Goal: Information Seeking & Learning: Compare options

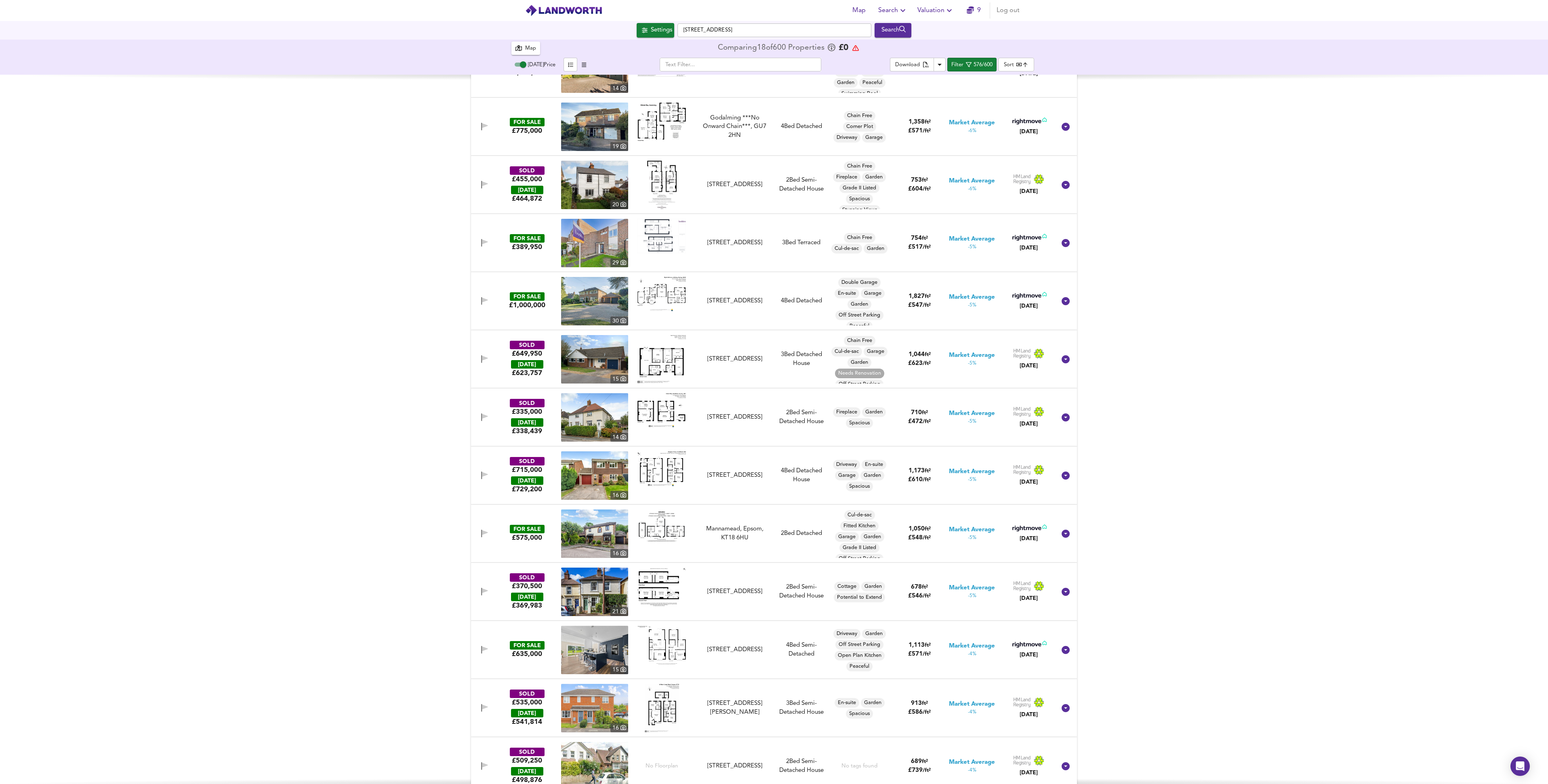
scroll to position [19757, 0]
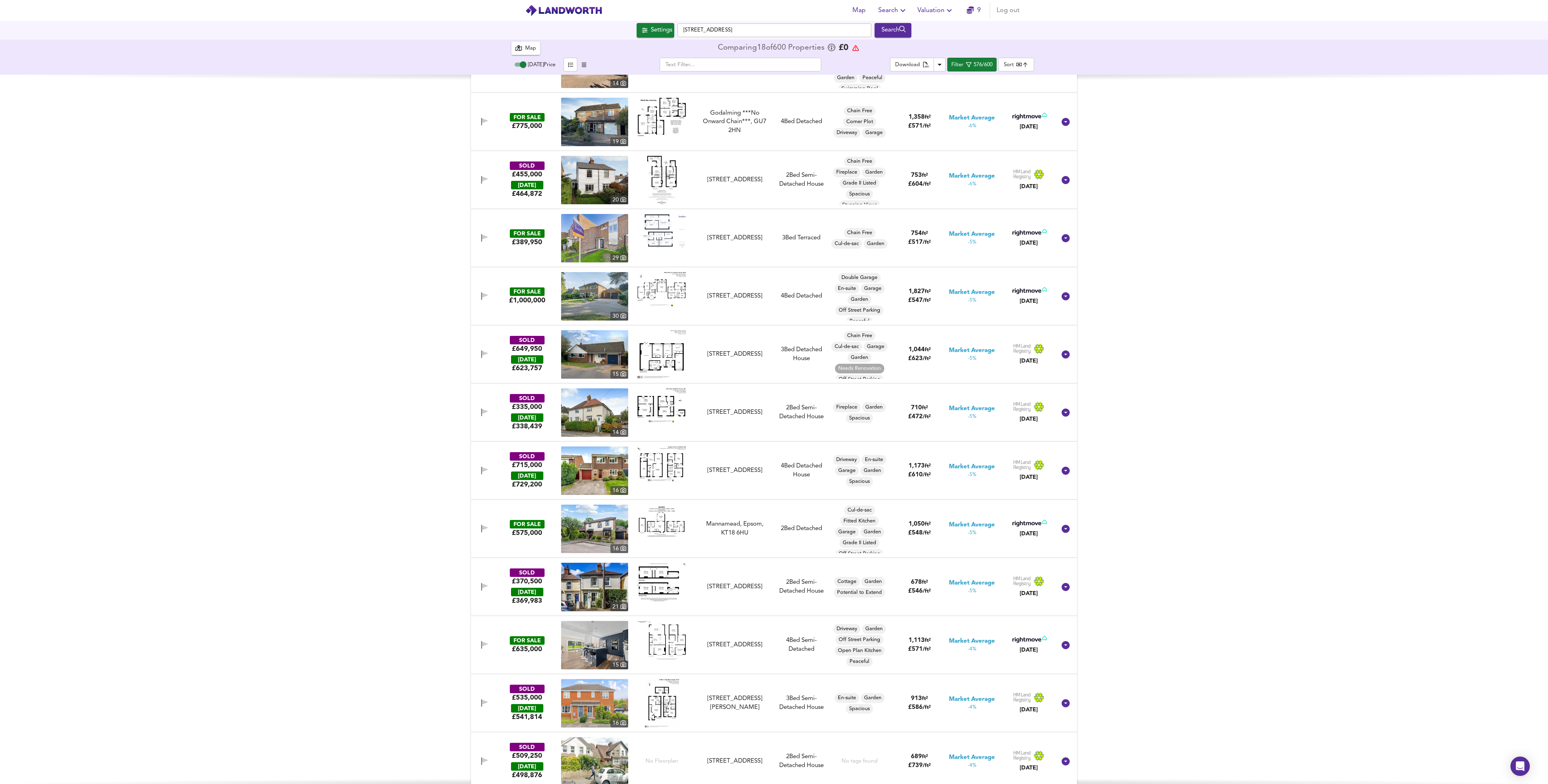
click at [669, 291] on img at bounding box center [662, 289] width 49 height 34
click at [485, 293] on icon "button" at bounding box center [484, 296] width 7 height 8
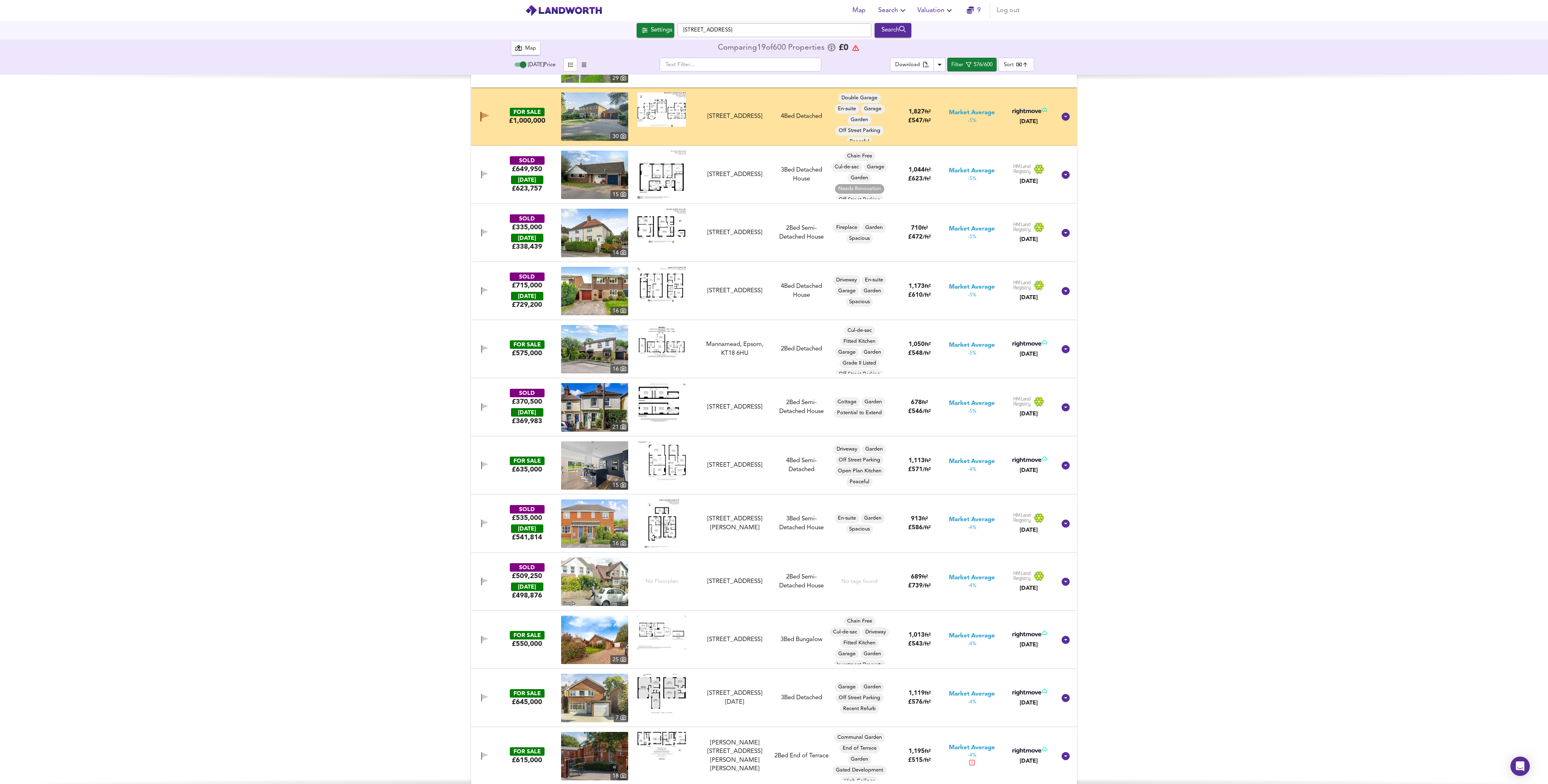
scroll to position [20034, 0]
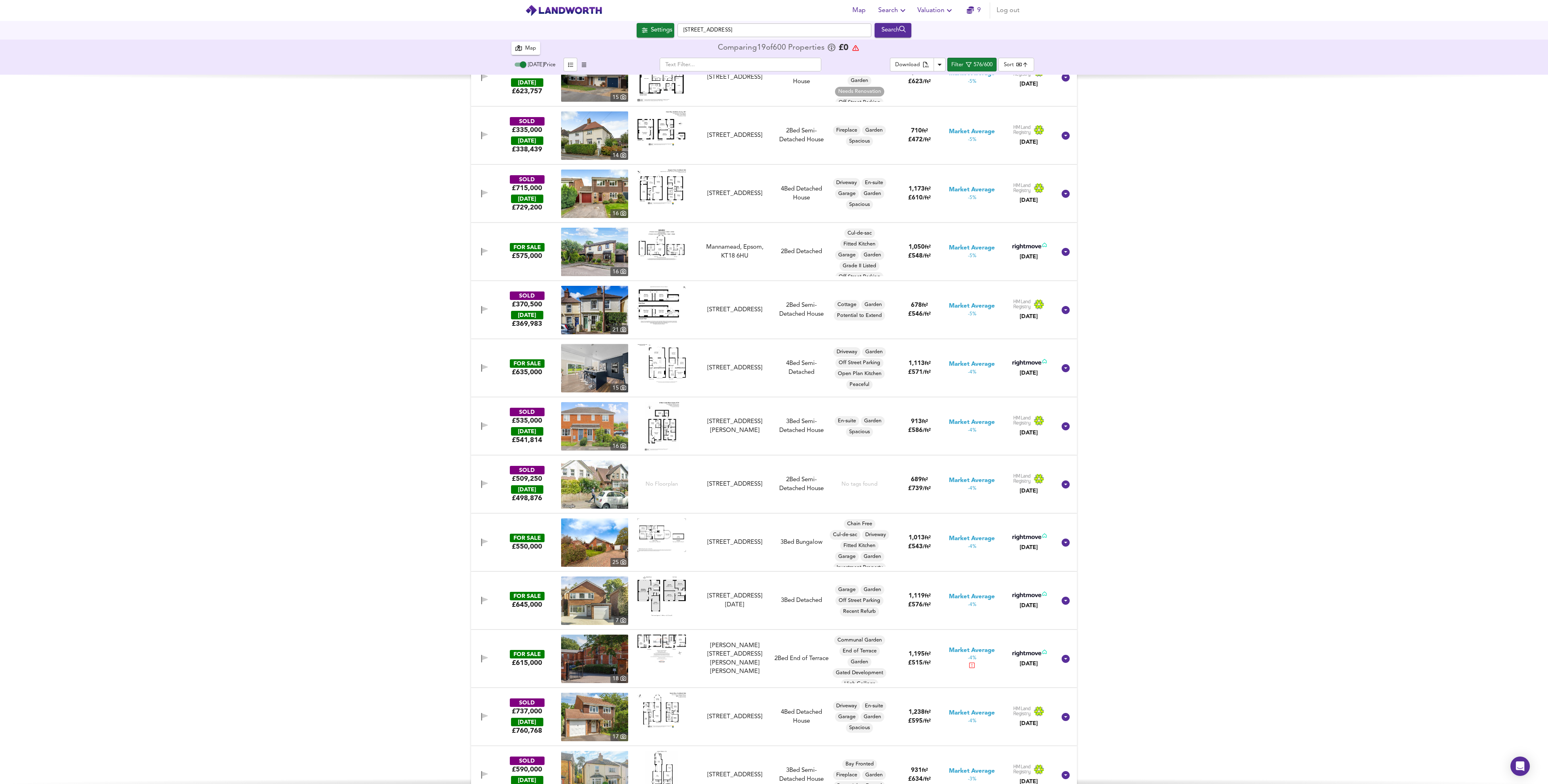
click at [585, 248] on img at bounding box center [595, 252] width 67 height 49
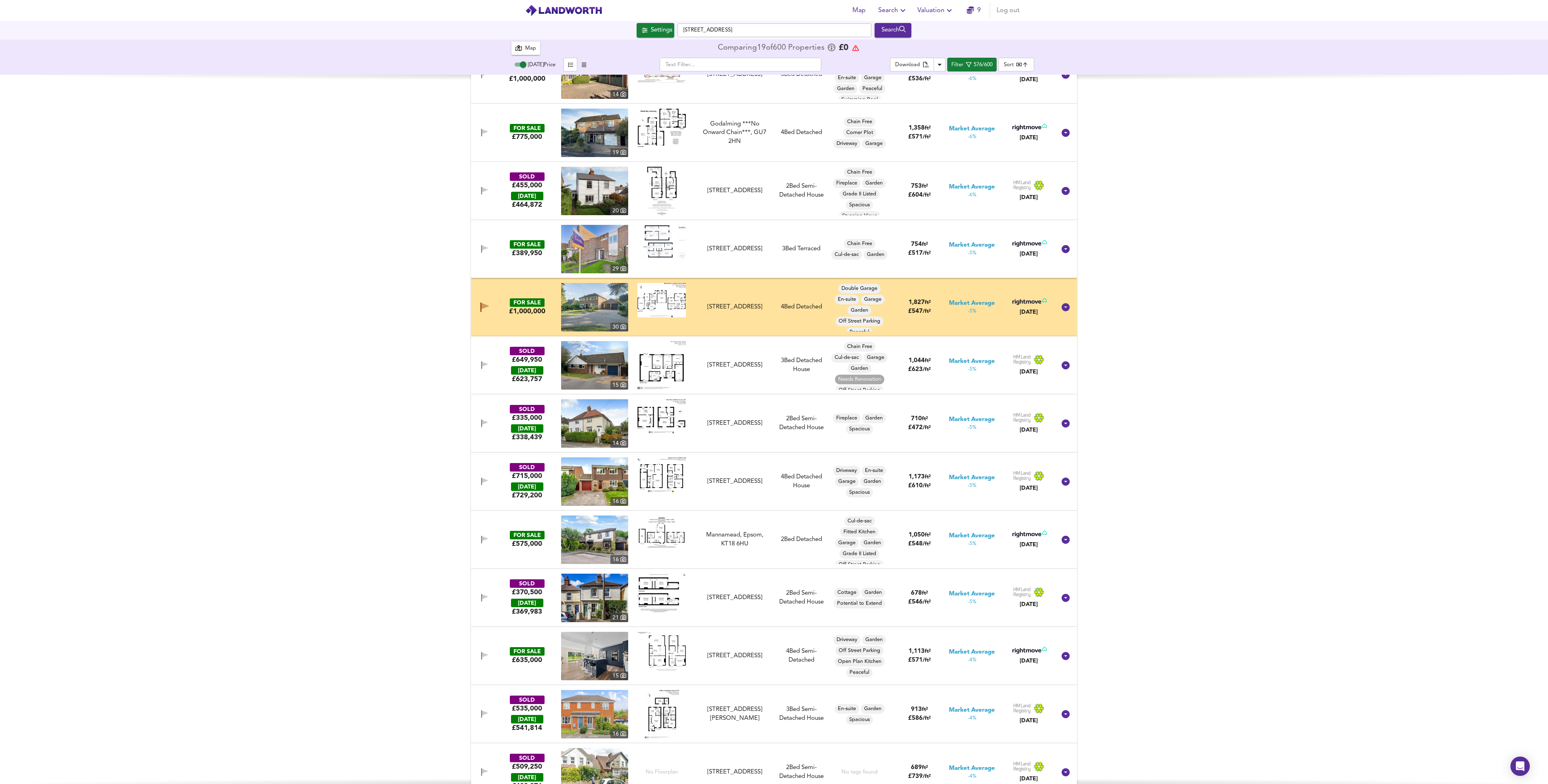
scroll to position [19745, 0]
click at [606, 309] on img at bounding box center [595, 308] width 67 height 49
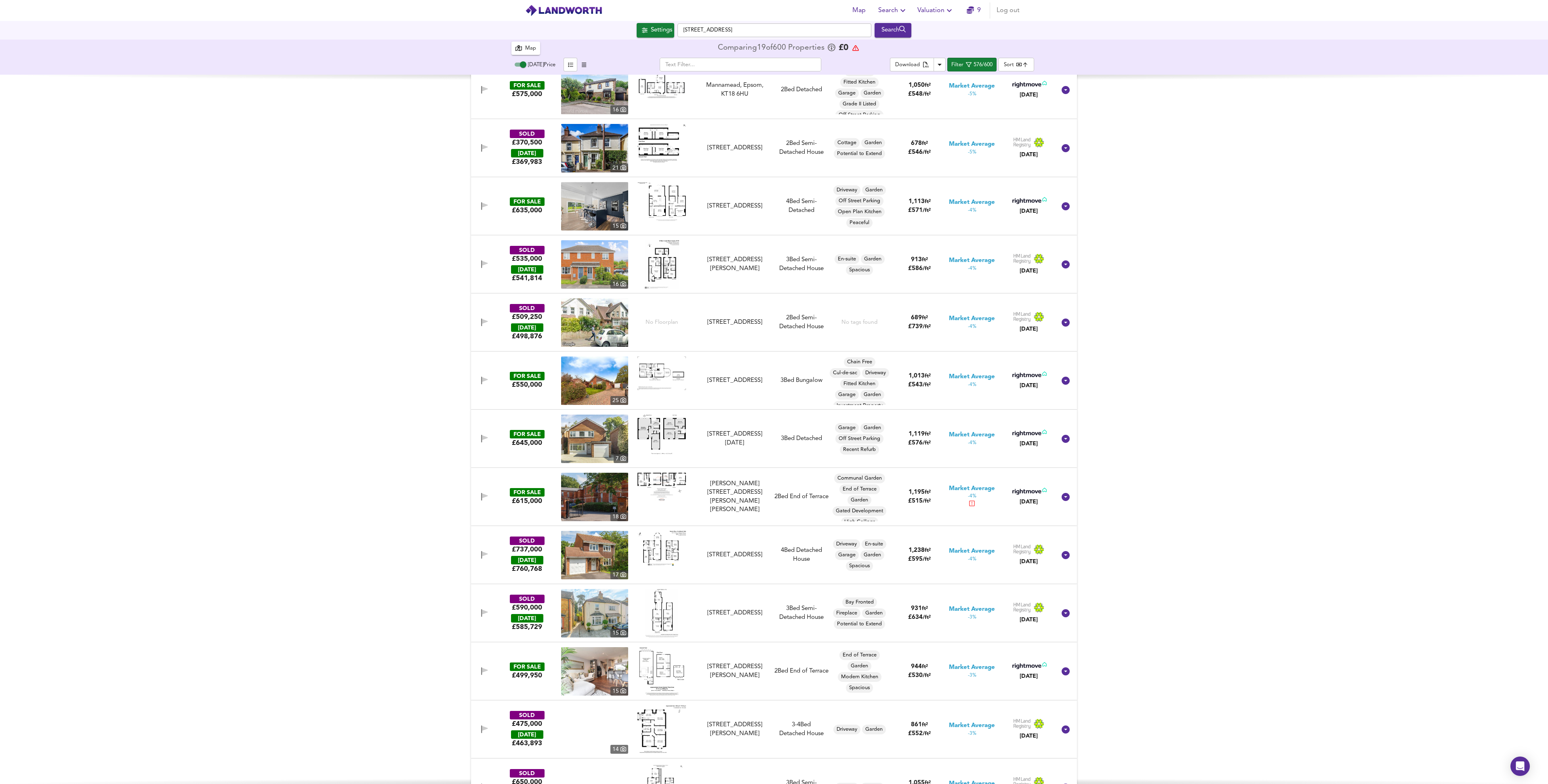
scroll to position [20228, 0]
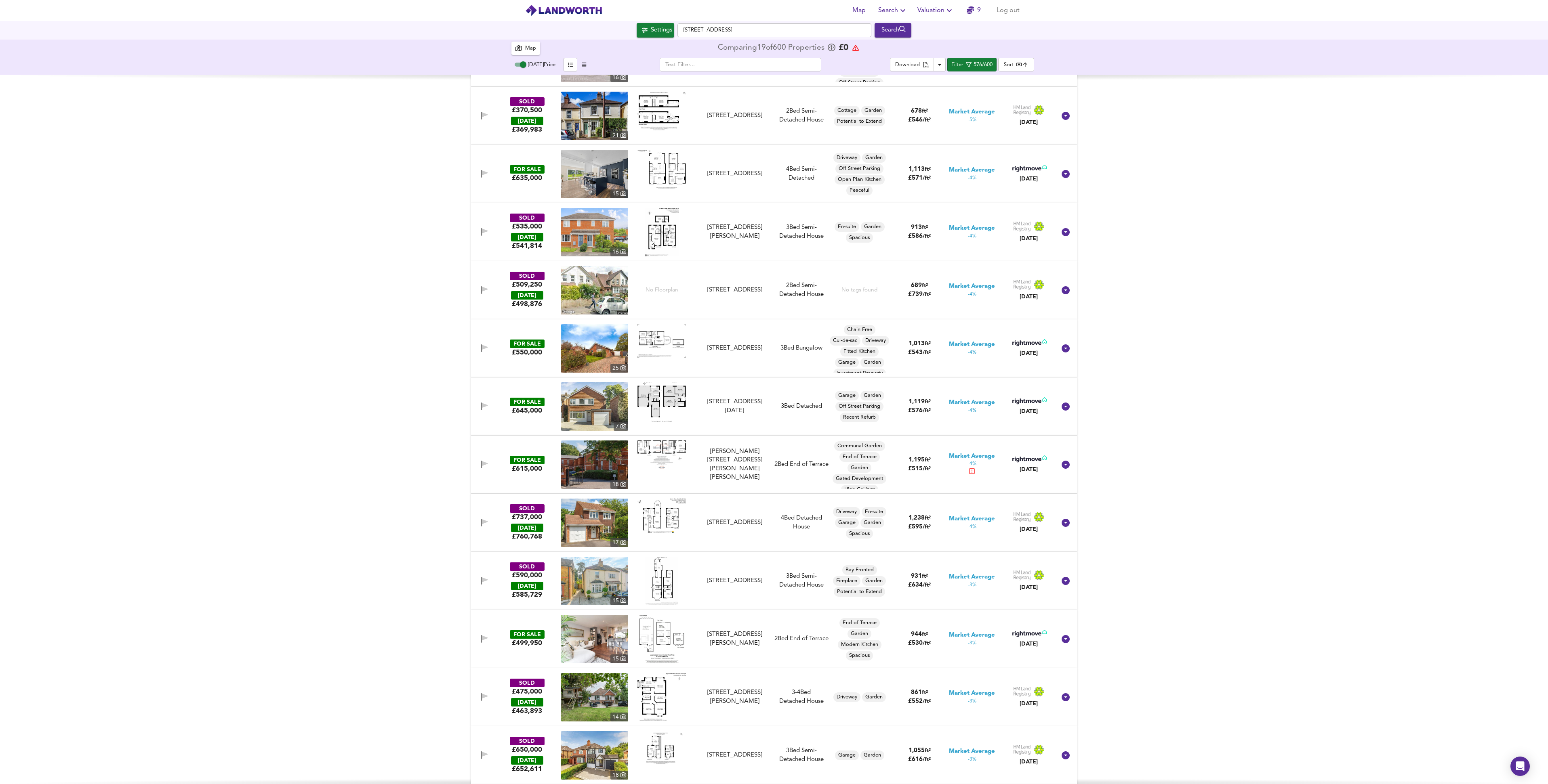
click at [666, 409] on img at bounding box center [662, 403] width 49 height 40
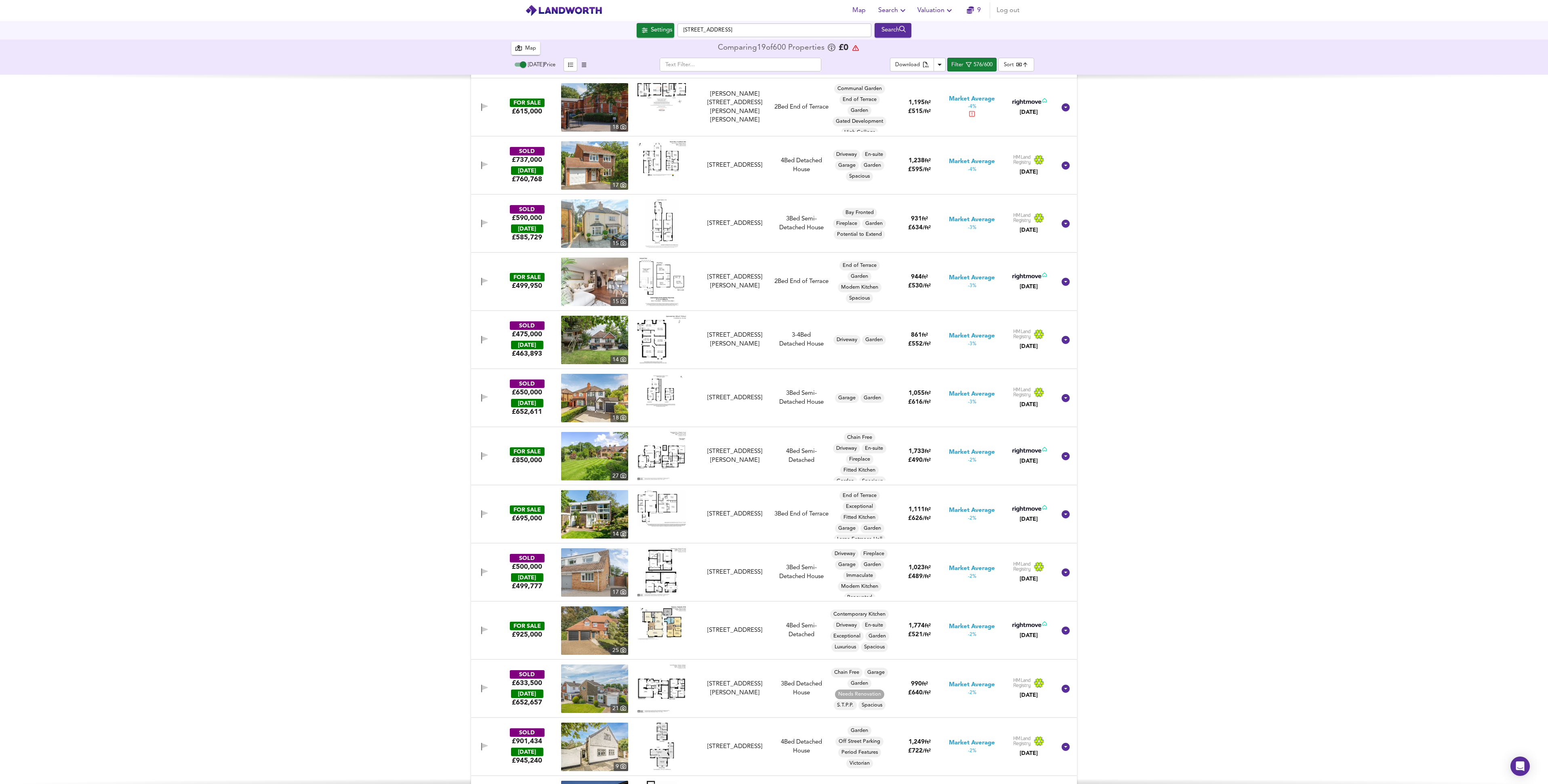
scroll to position [20595, 0]
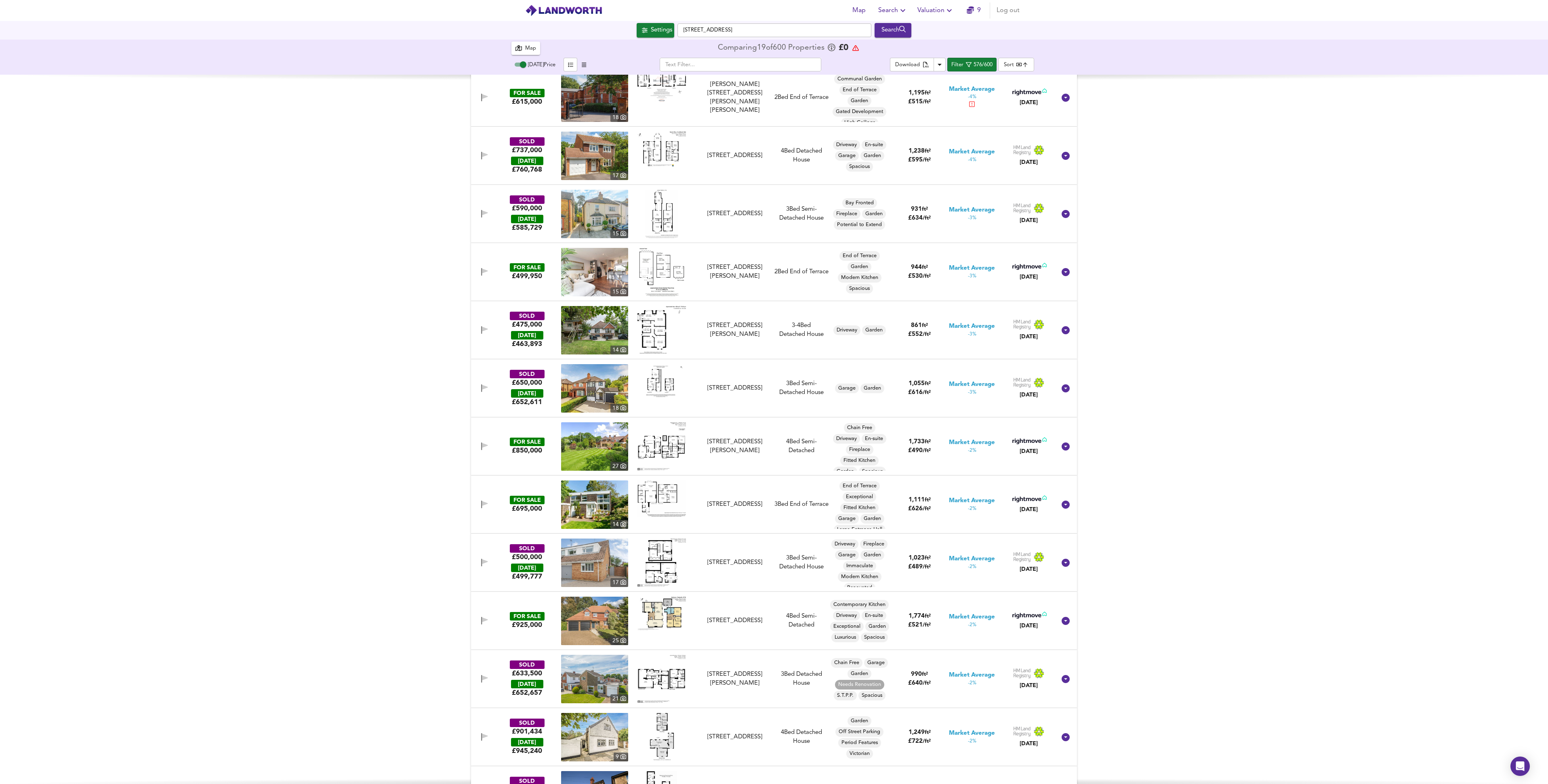
click at [598, 451] on img at bounding box center [595, 446] width 67 height 49
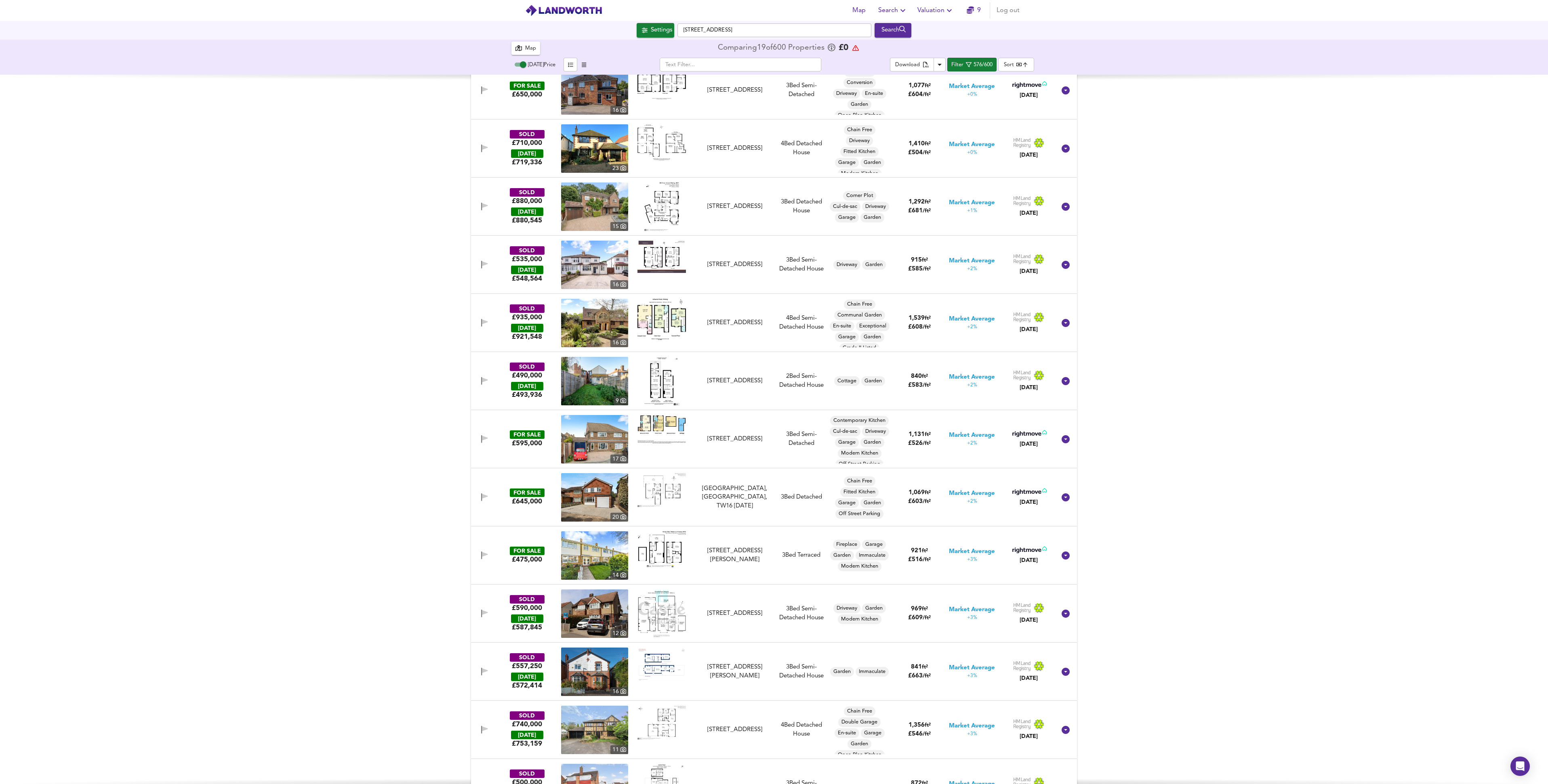
scroll to position [22005, 0]
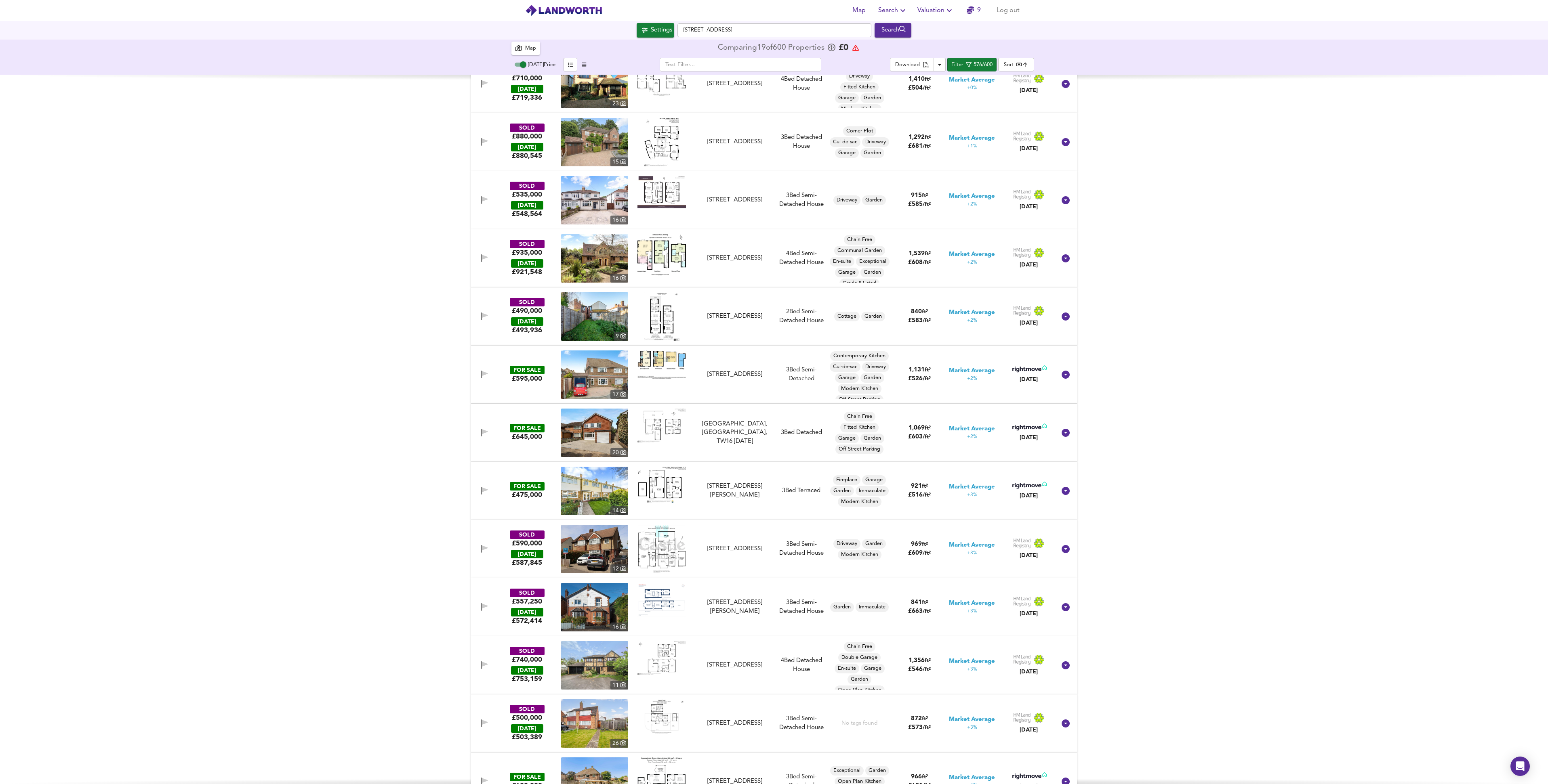
click at [659, 426] on img at bounding box center [662, 425] width 49 height 34
click at [594, 373] on img at bounding box center [595, 374] width 67 height 49
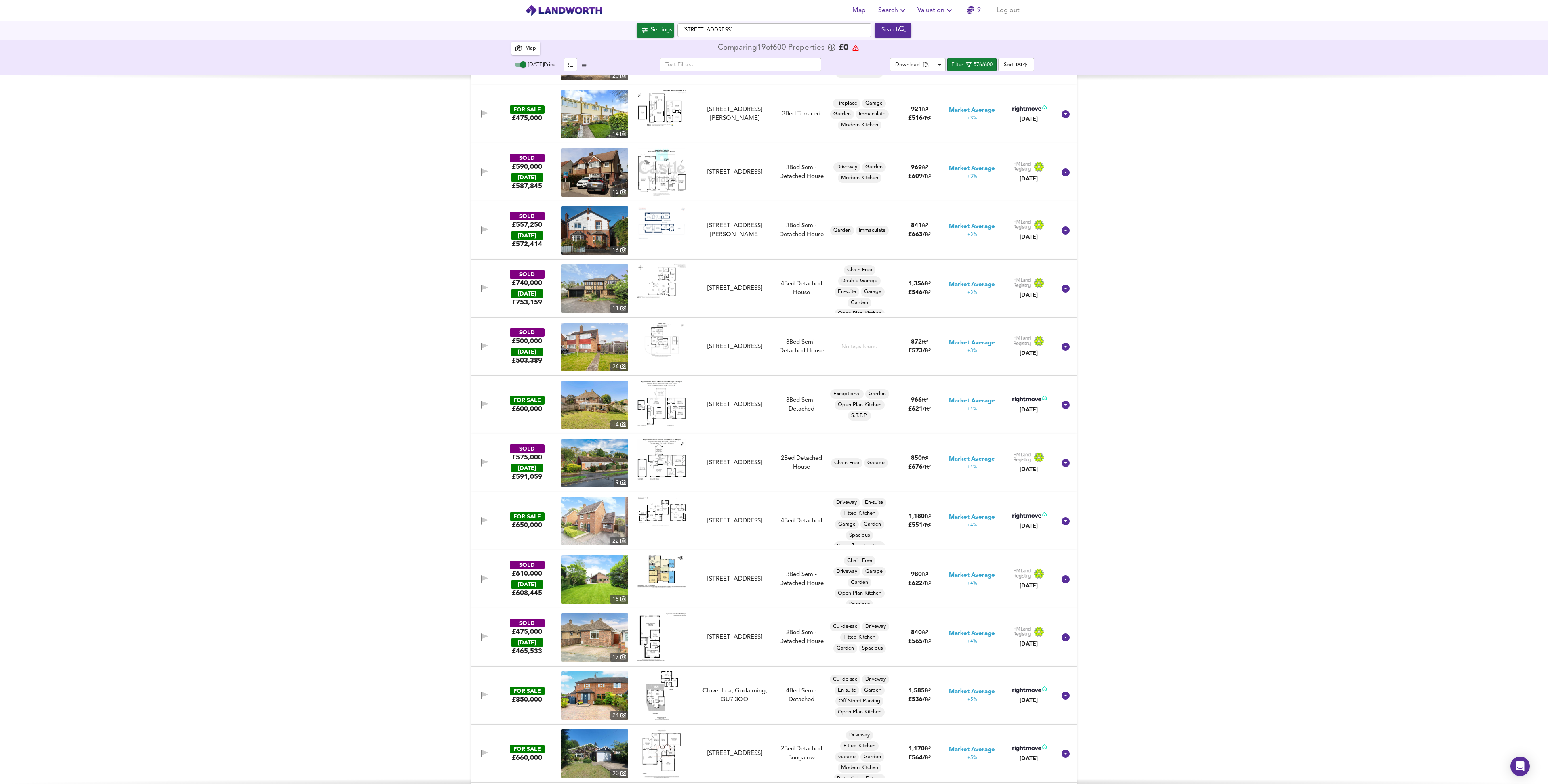
scroll to position [22416, 0]
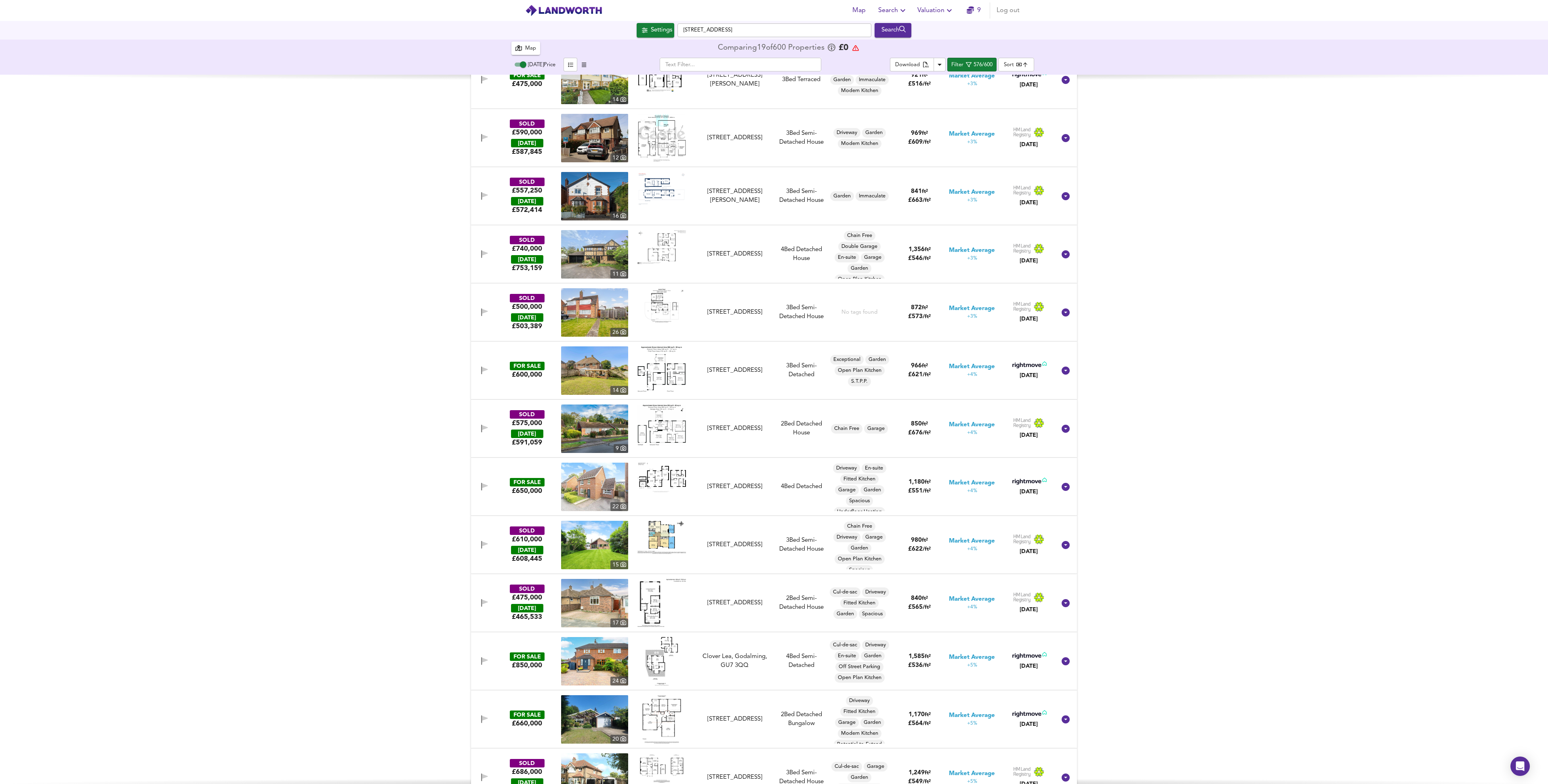
click at [597, 378] on img at bounding box center [595, 371] width 67 height 49
click at [481, 372] on icon "button" at bounding box center [484, 370] width 7 height 8
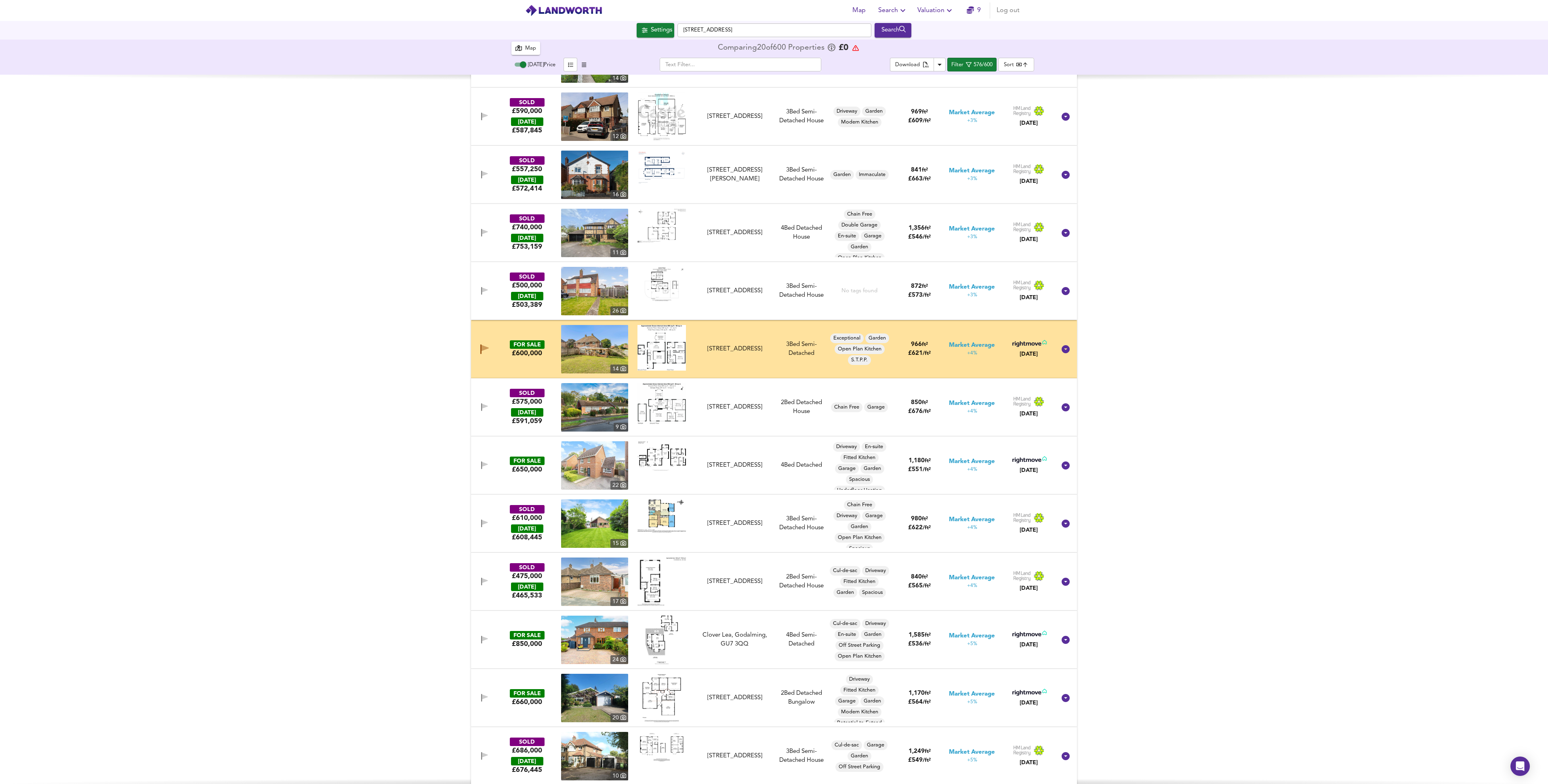
scroll to position [22443, 0]
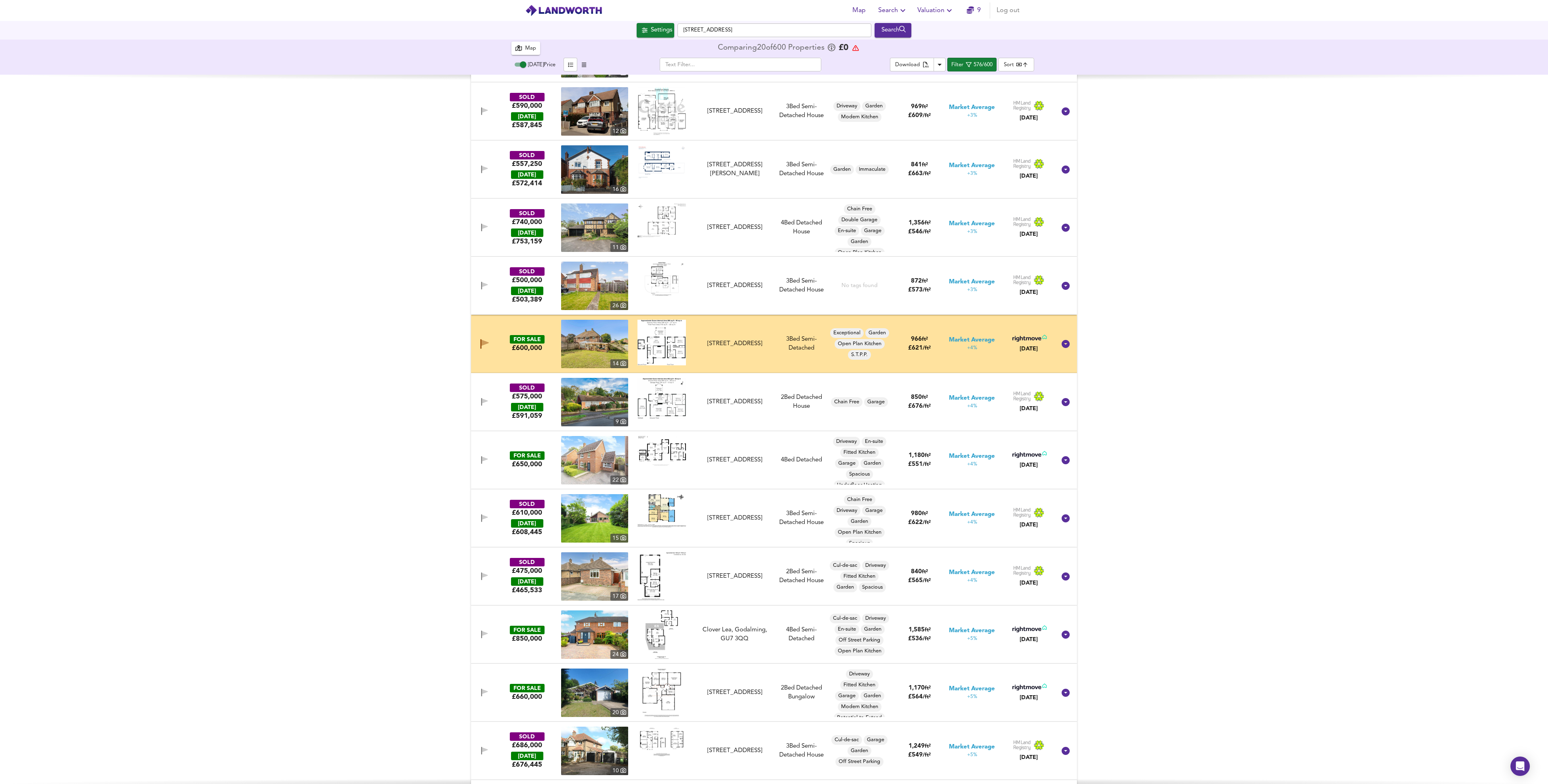
click at [571, 455] on img at bounding box center [595, 460] width 67 height 49
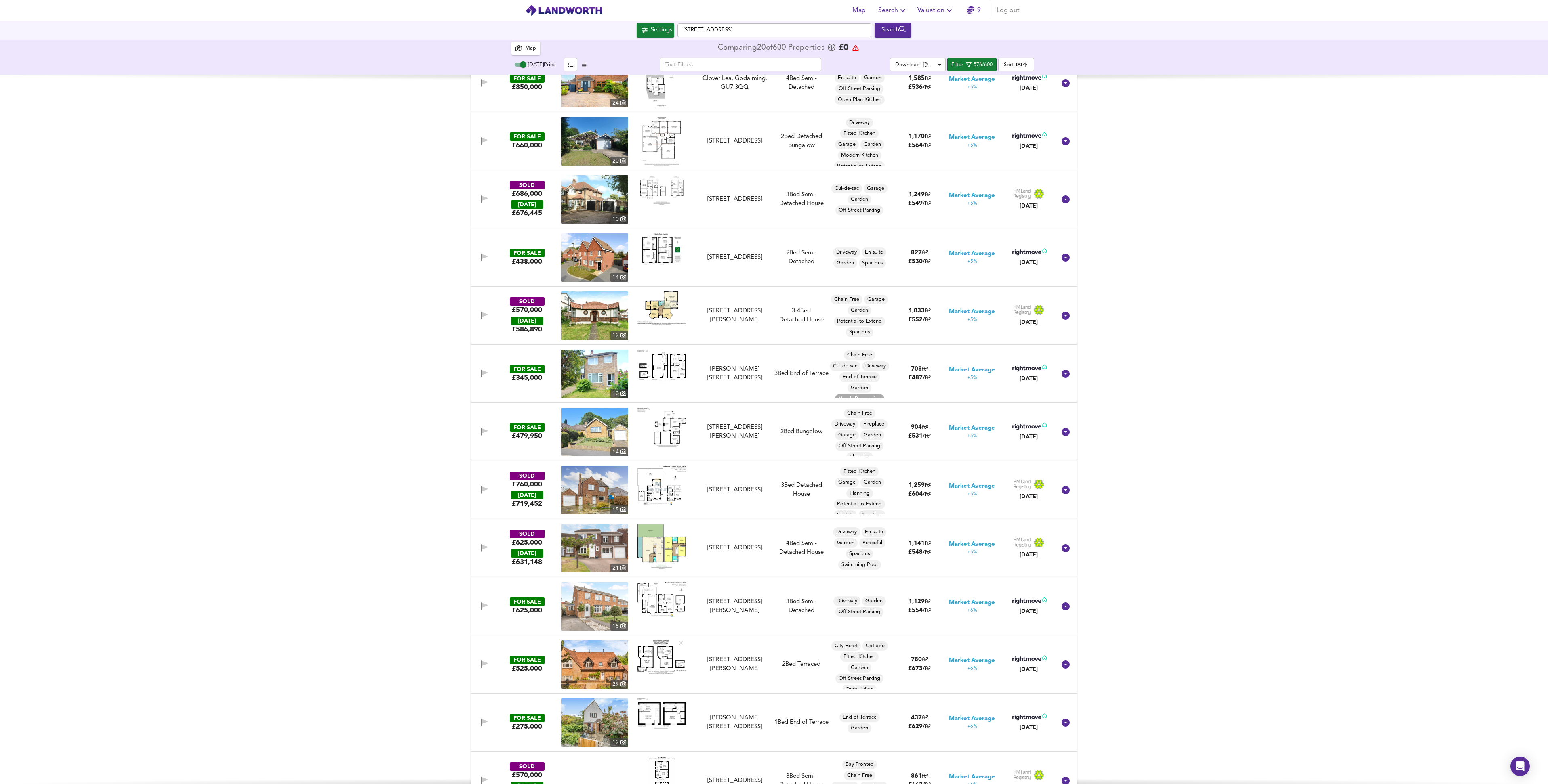
scroll to position [23086, 0]
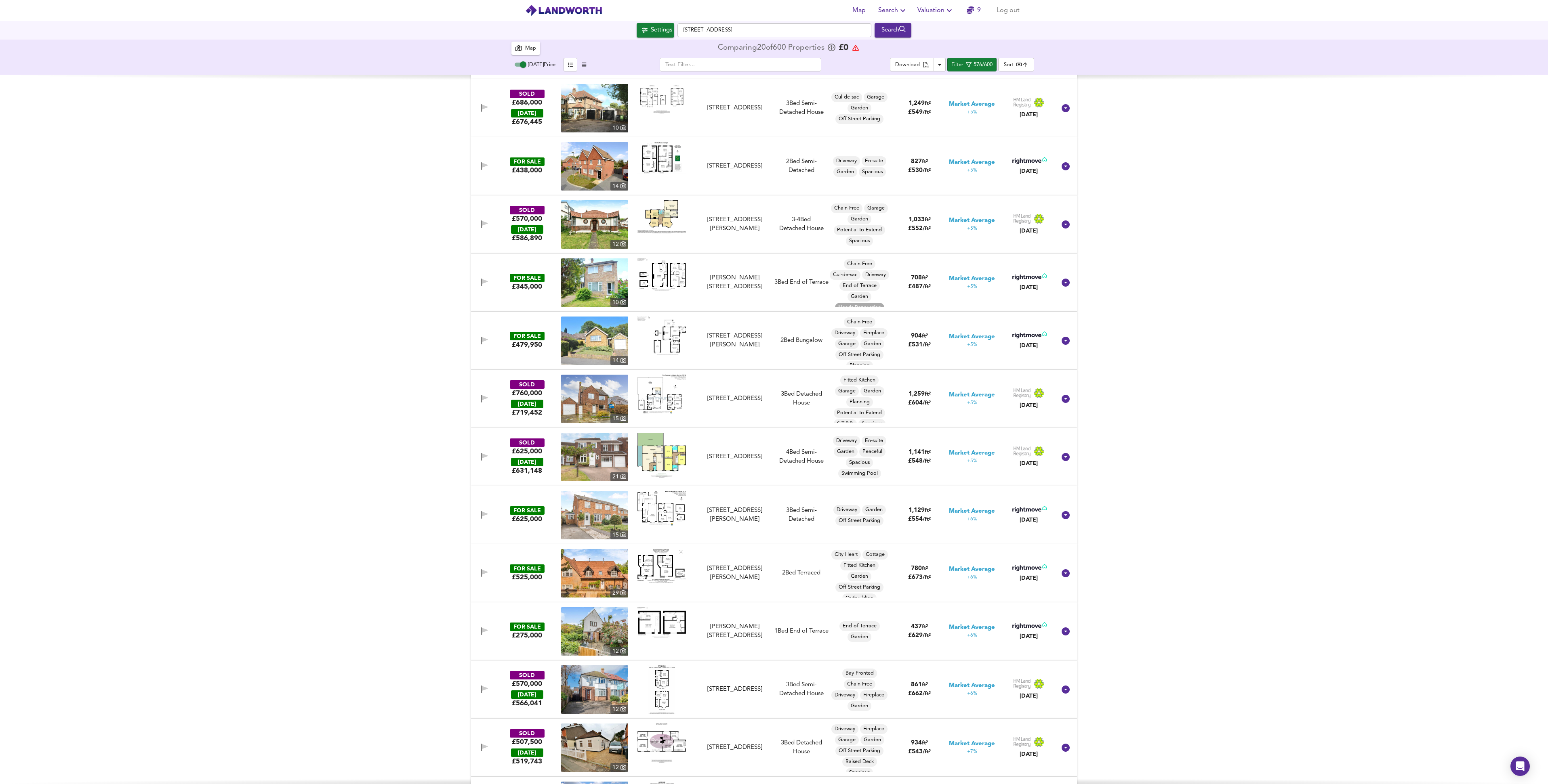
click at [593, 276] on img at bounding box center [595, 282] width 67 height 49
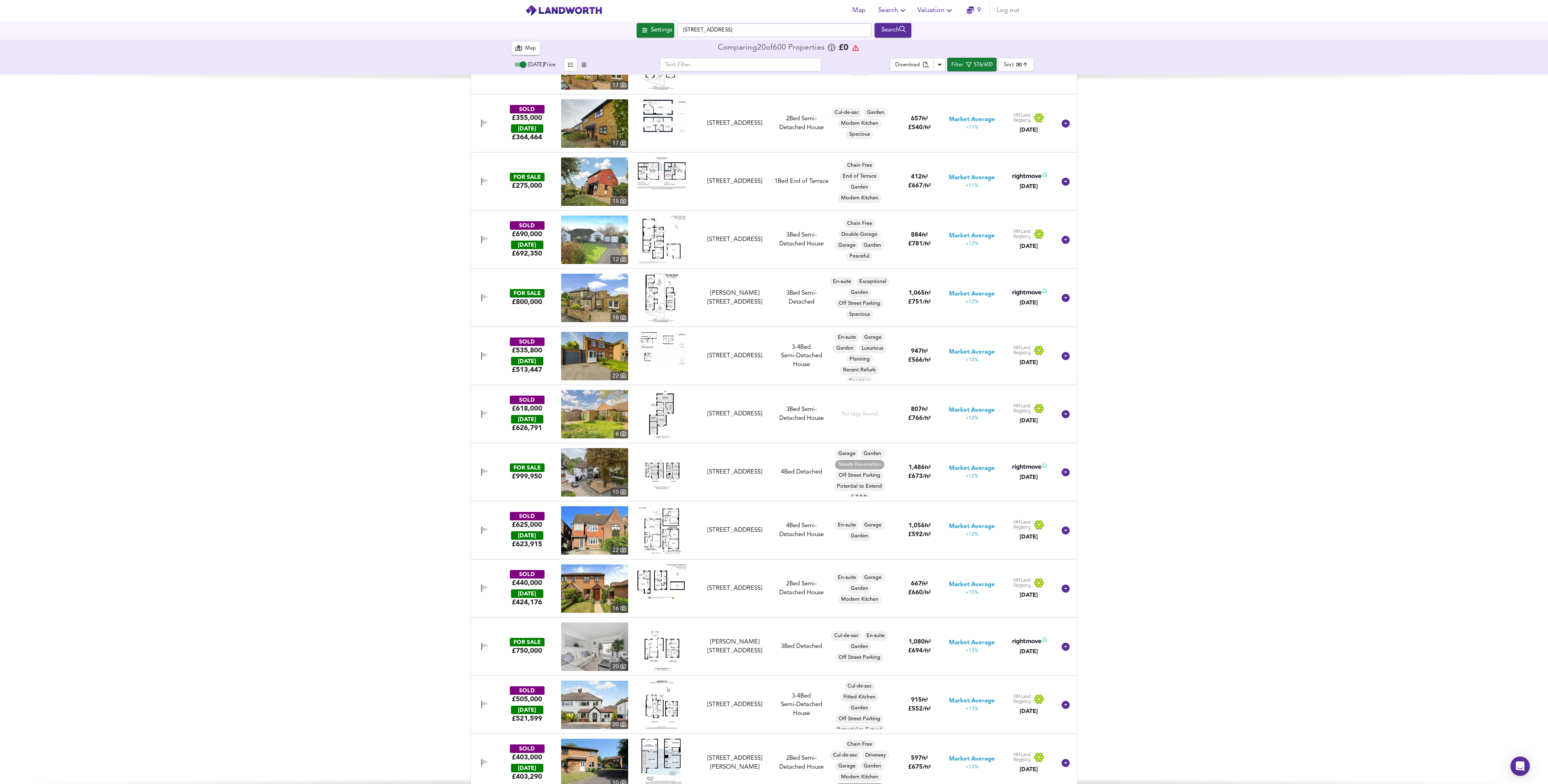
scroll to position [24765, 0]
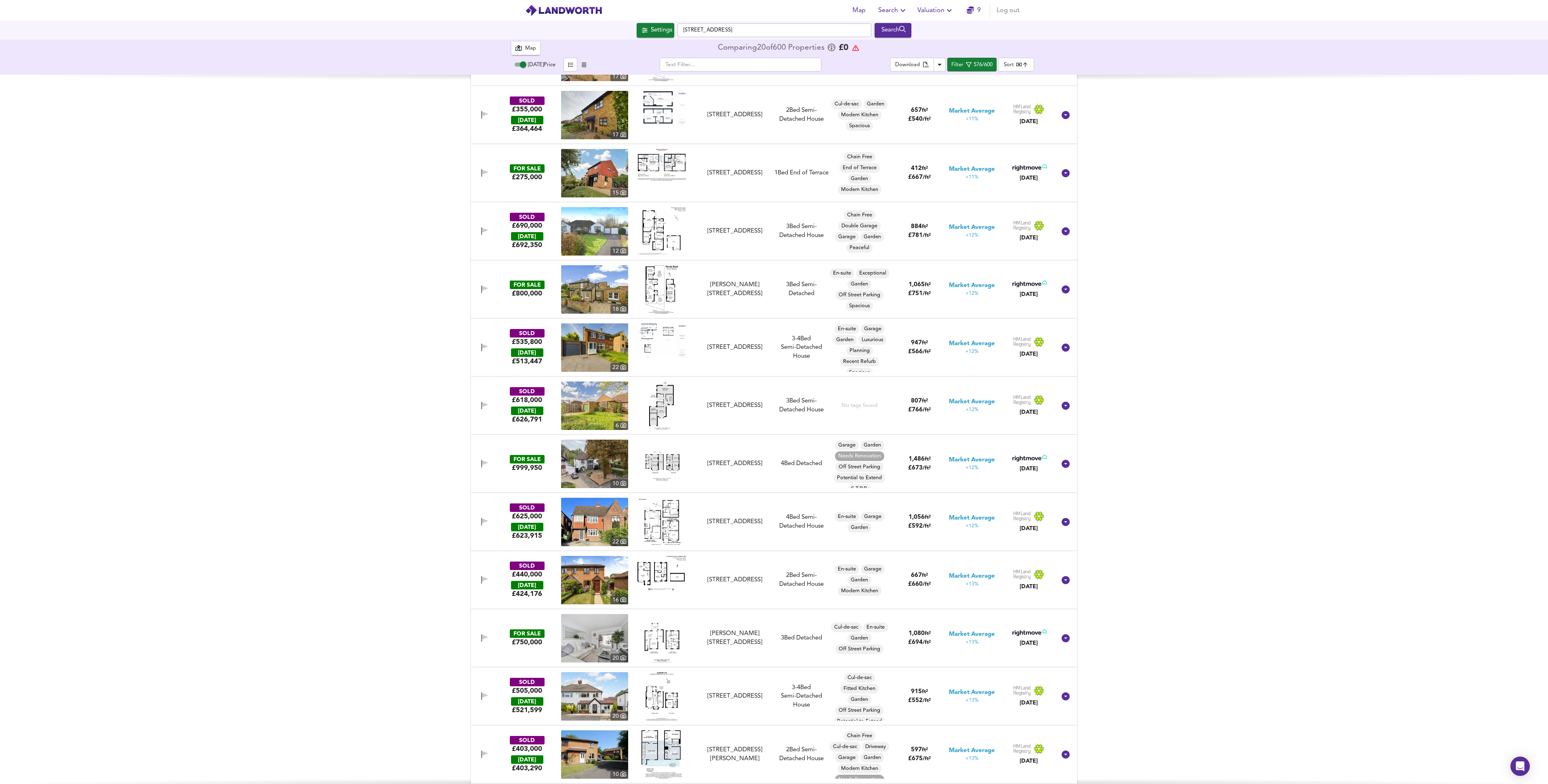
click at [596, 464] on img at bounding box center [595, 464] width 67 height 49
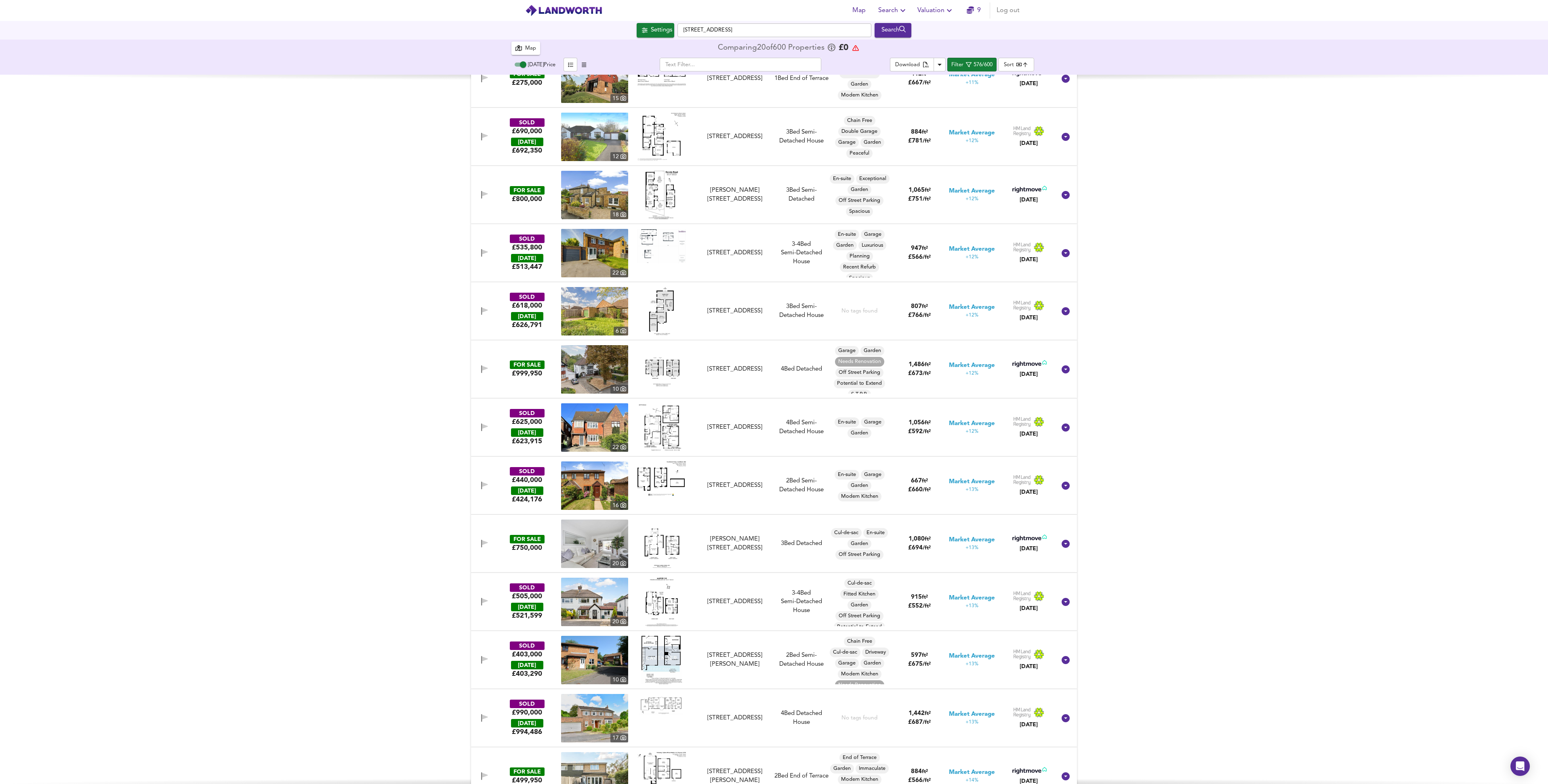
scroll to position [24986, 0]
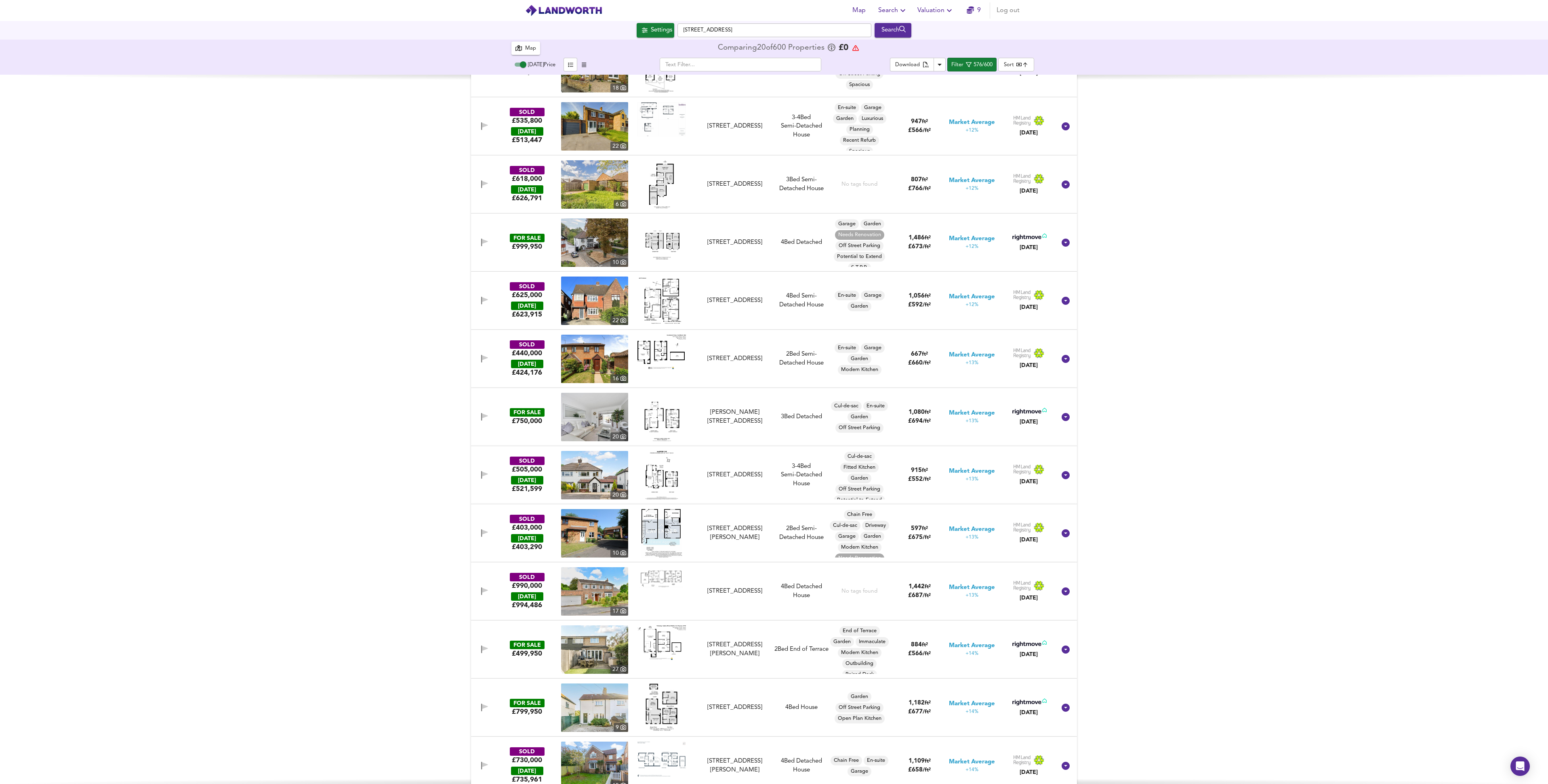
click at [659, 424] on img at bounding box center [662, 417] width 35 height 49
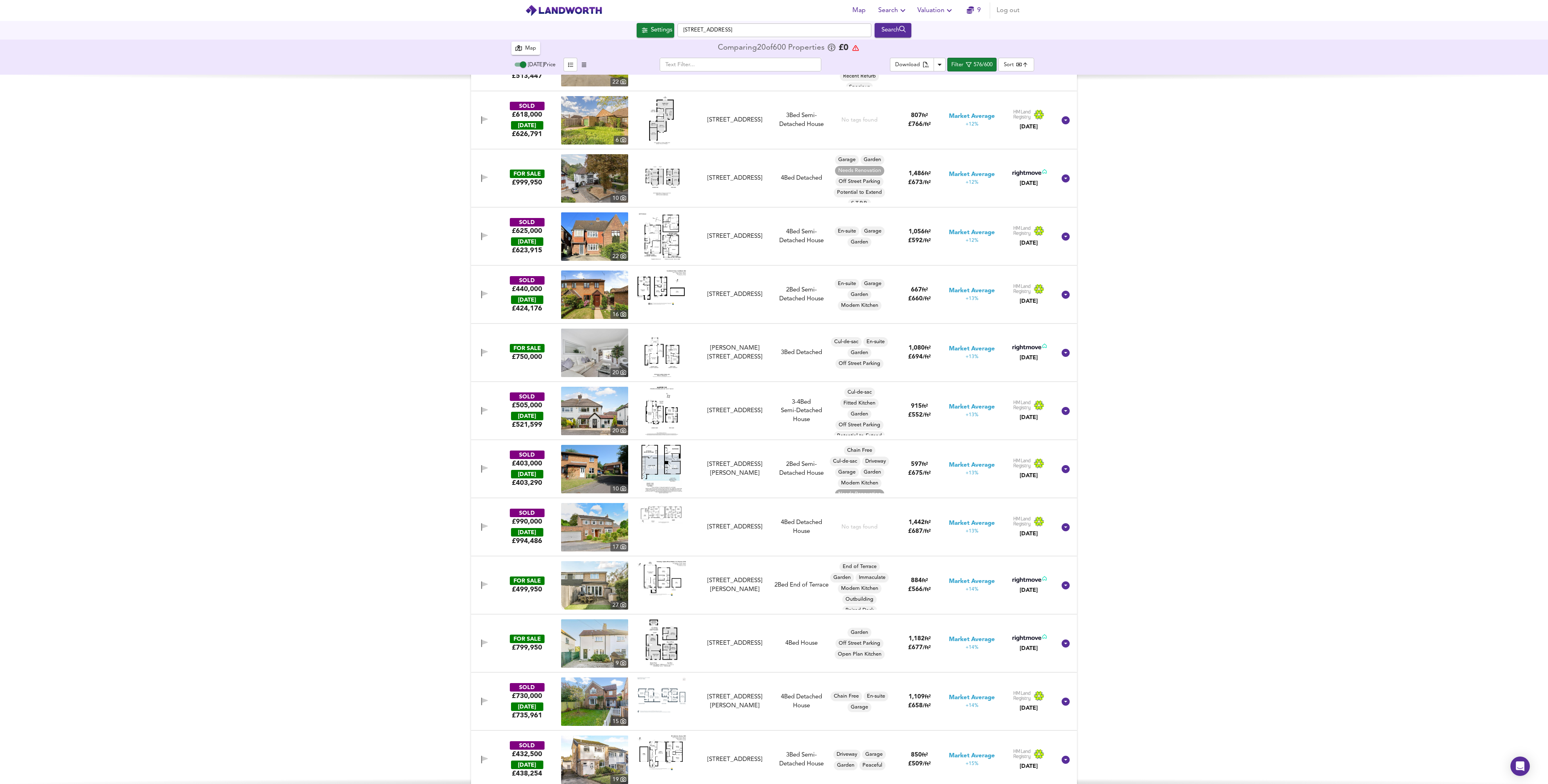
scroll to position [25059, 0]
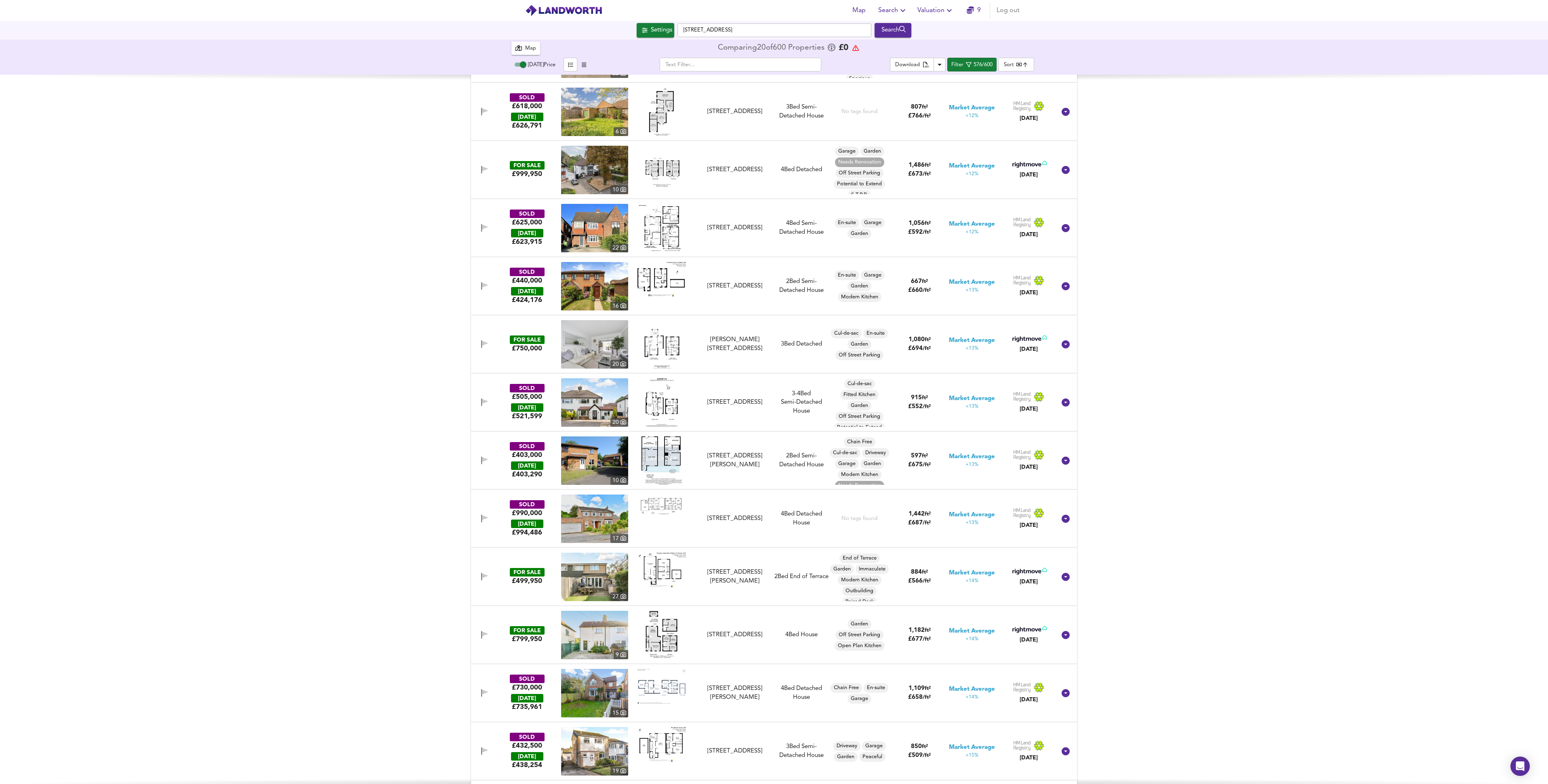
click at [593, 405] on img at bounding box center [595, 403] width 67 height 49
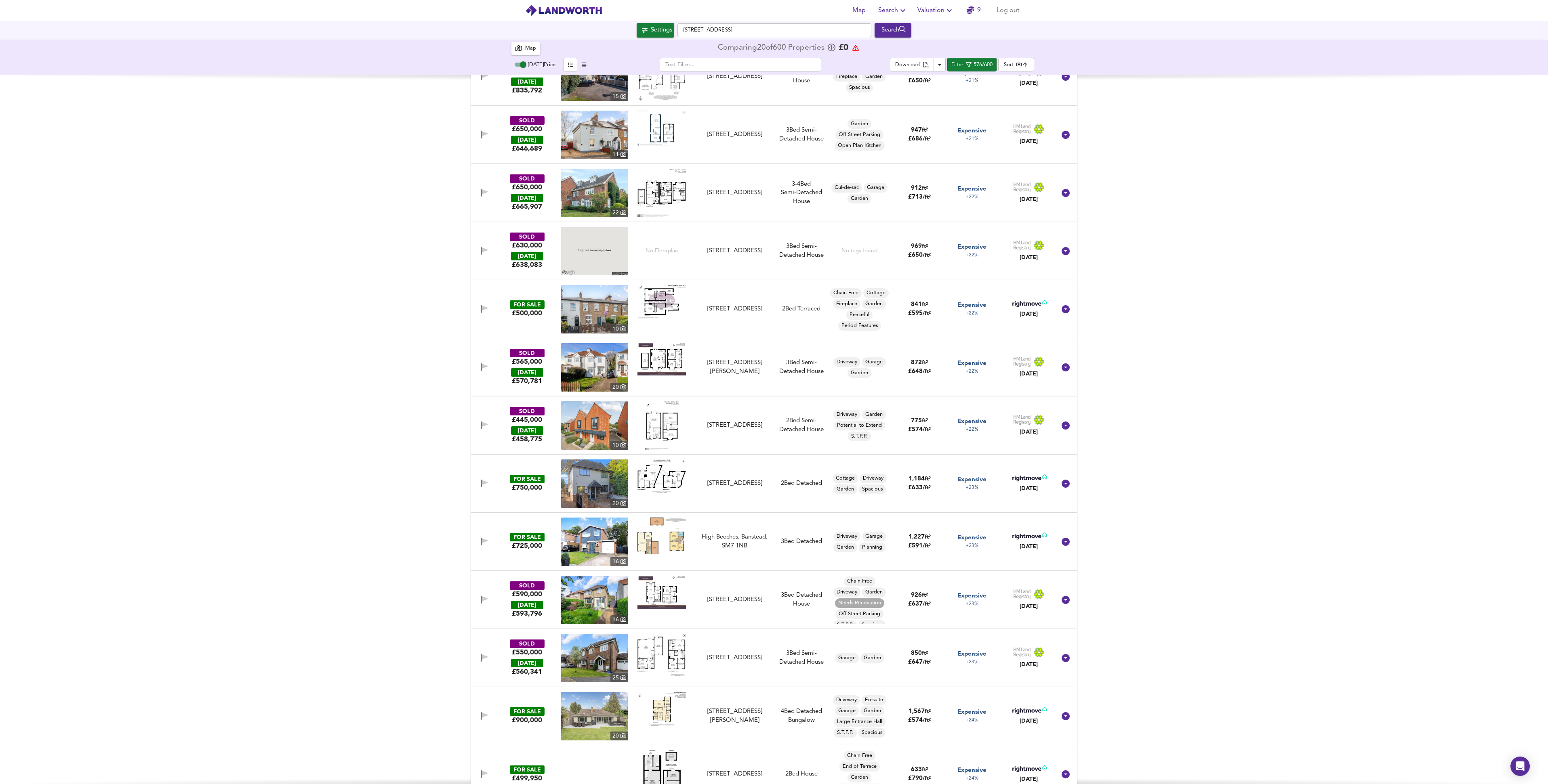
scroll to position [27131, 0]
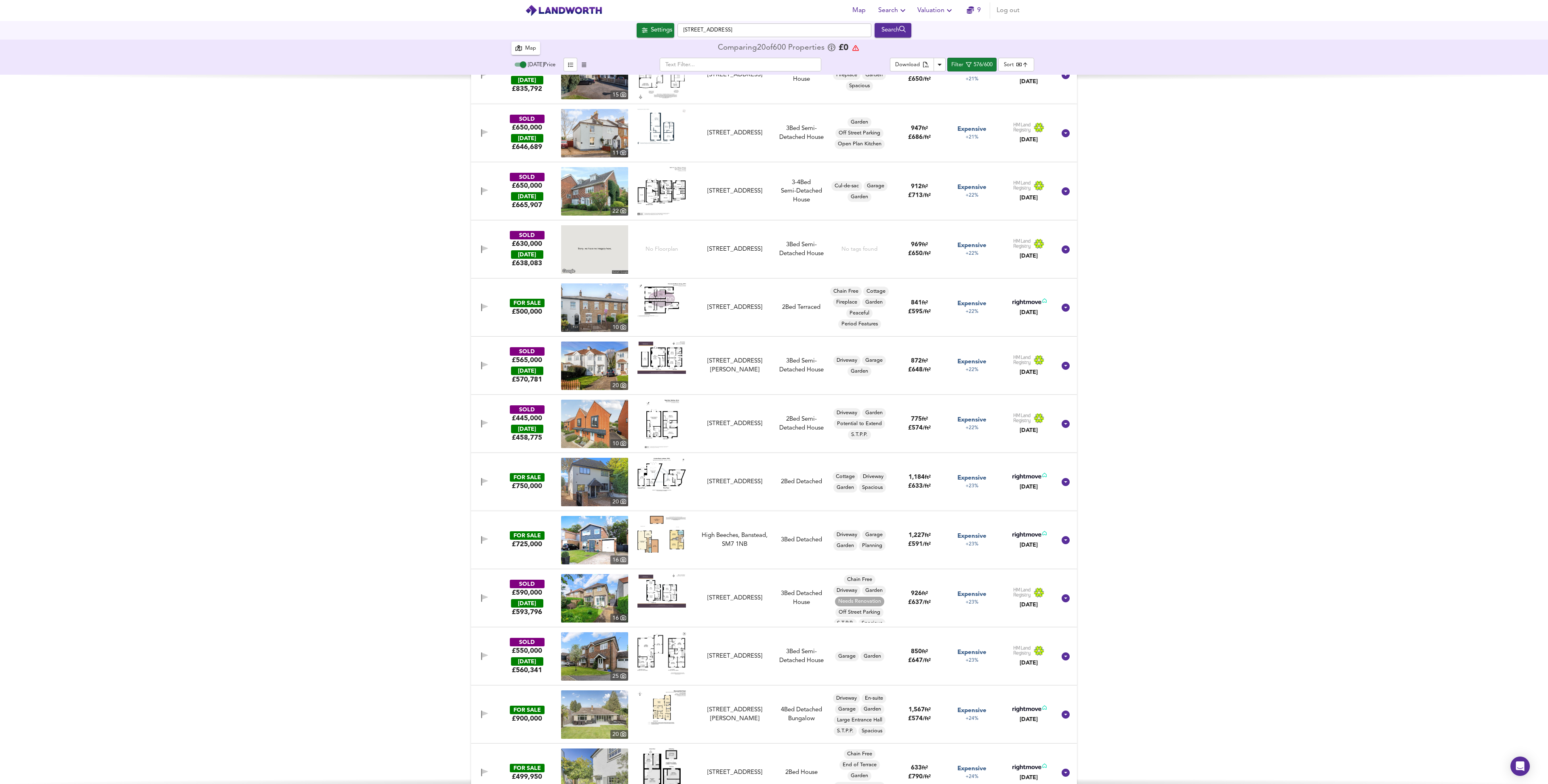
click at [593, 537] on img at bounding box center [595, 540] width 67 height 49
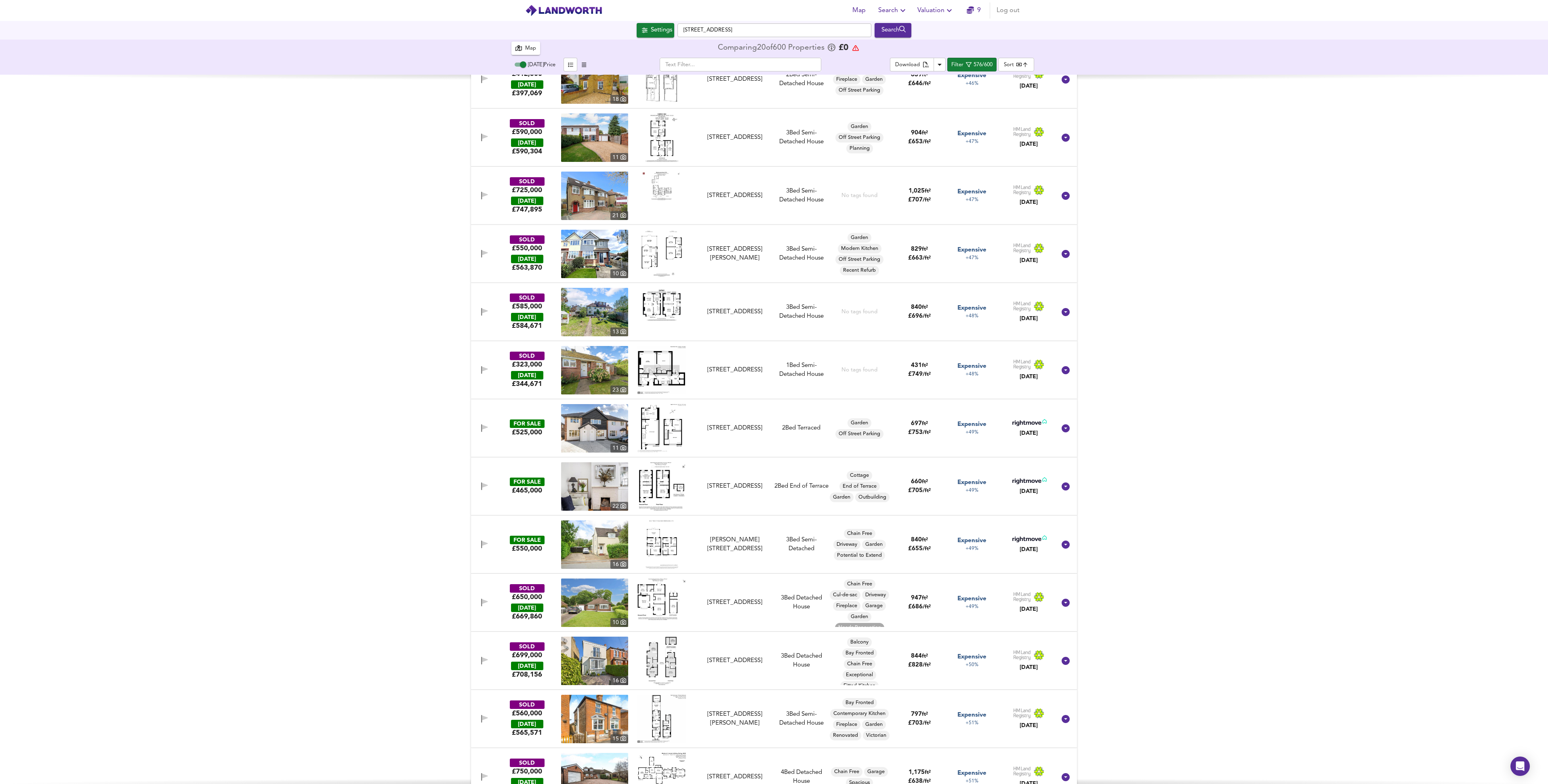
scroll to position [30154, 0]
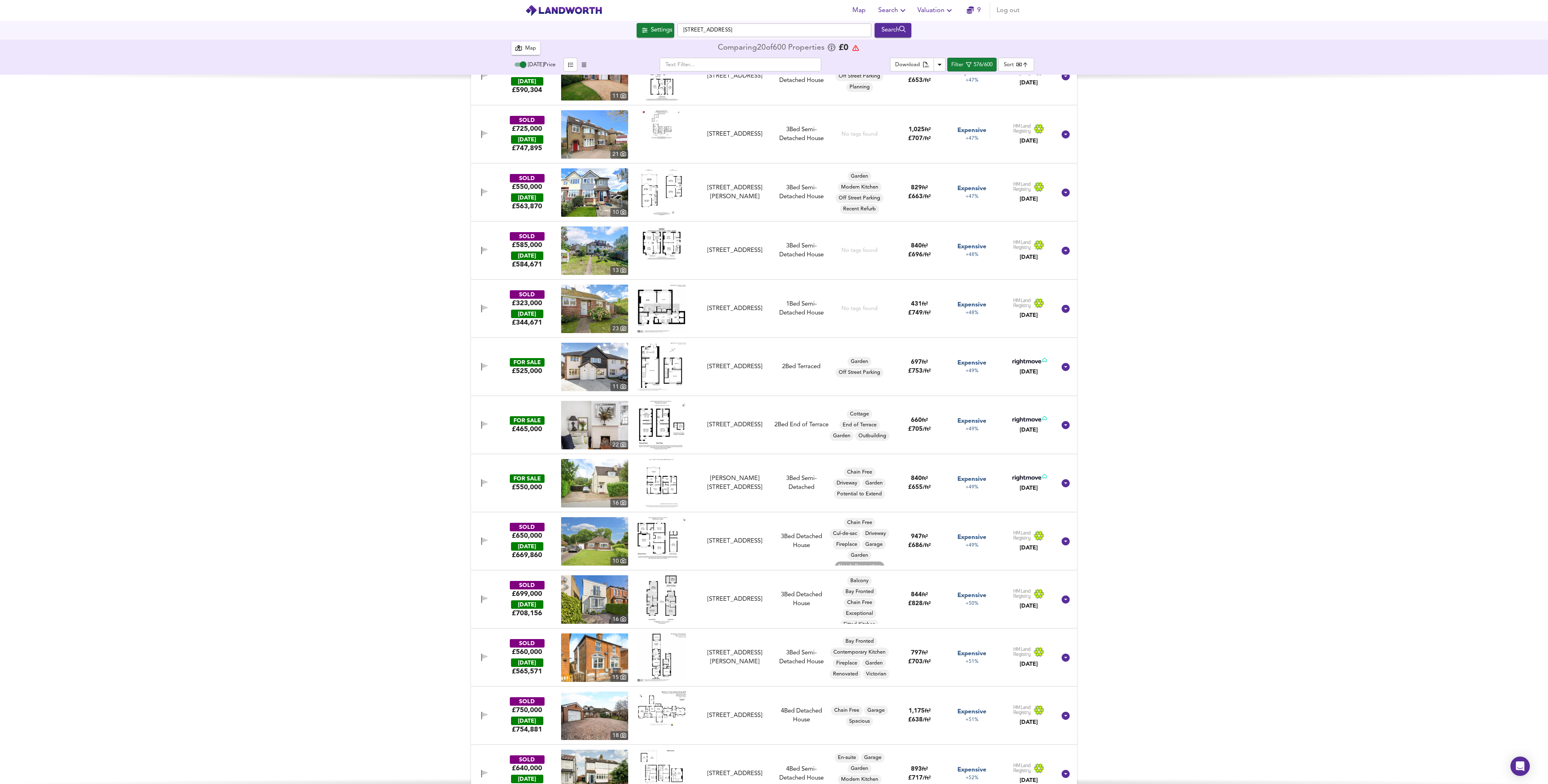
click at [596, 482] on img at bounding box center [595, 483] width 67 height 49
click at [484, 482] on icon "button" at bounding box center [485, 482] width 5 height 5
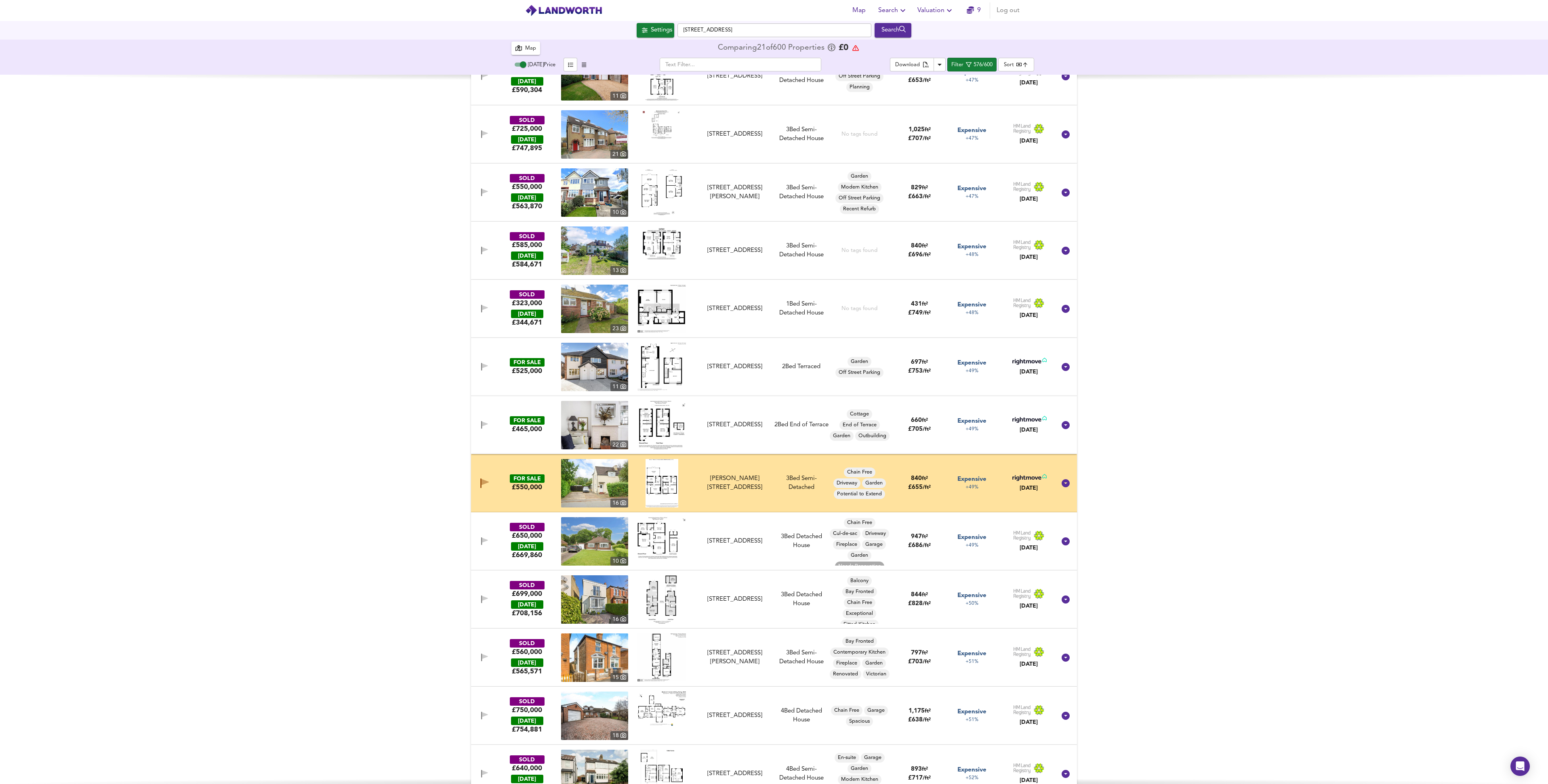
scroll to position [30234, 0]
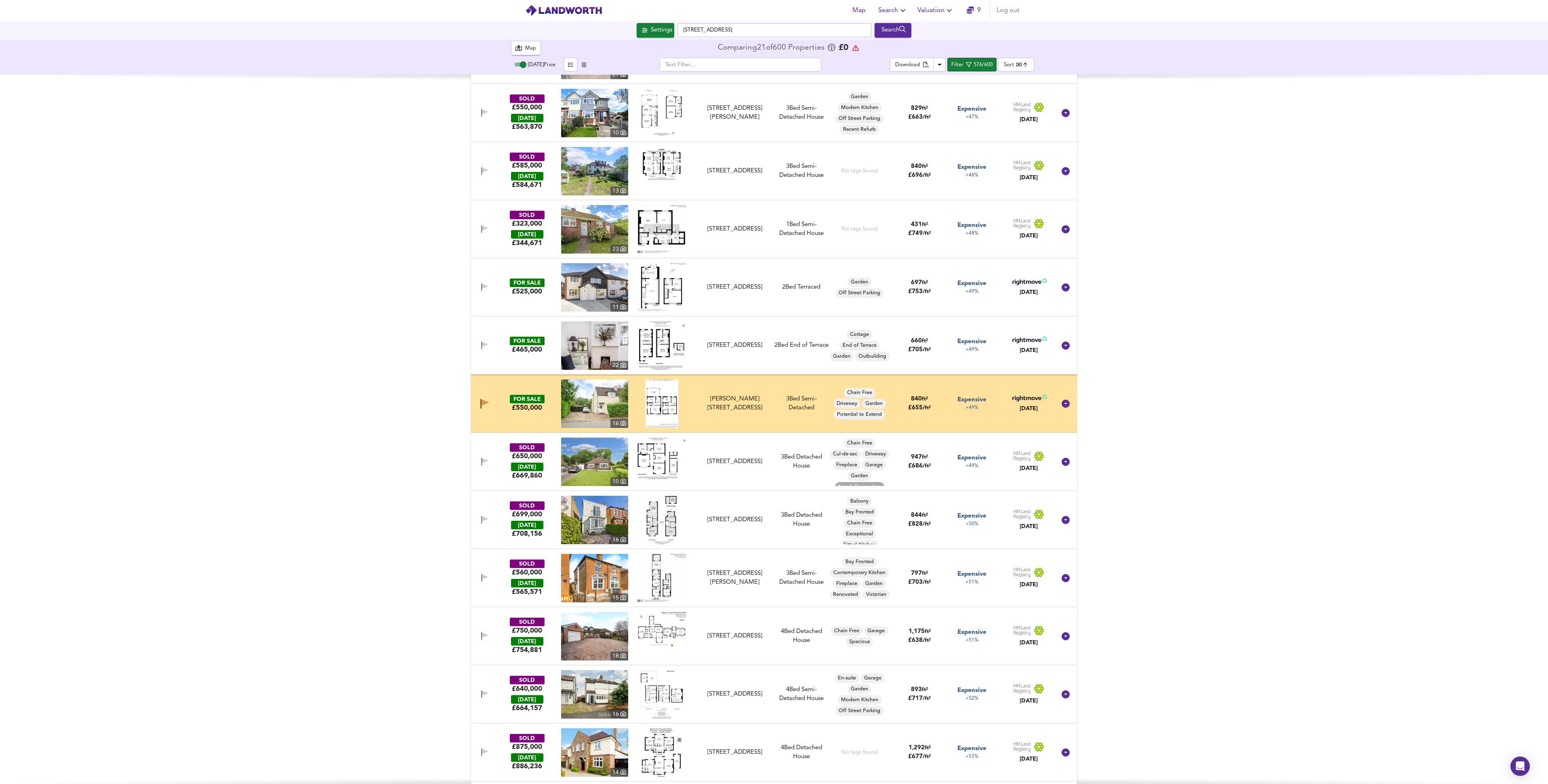
click at [666, 410] on img at bounding box center [662, 404] width 32 height 49
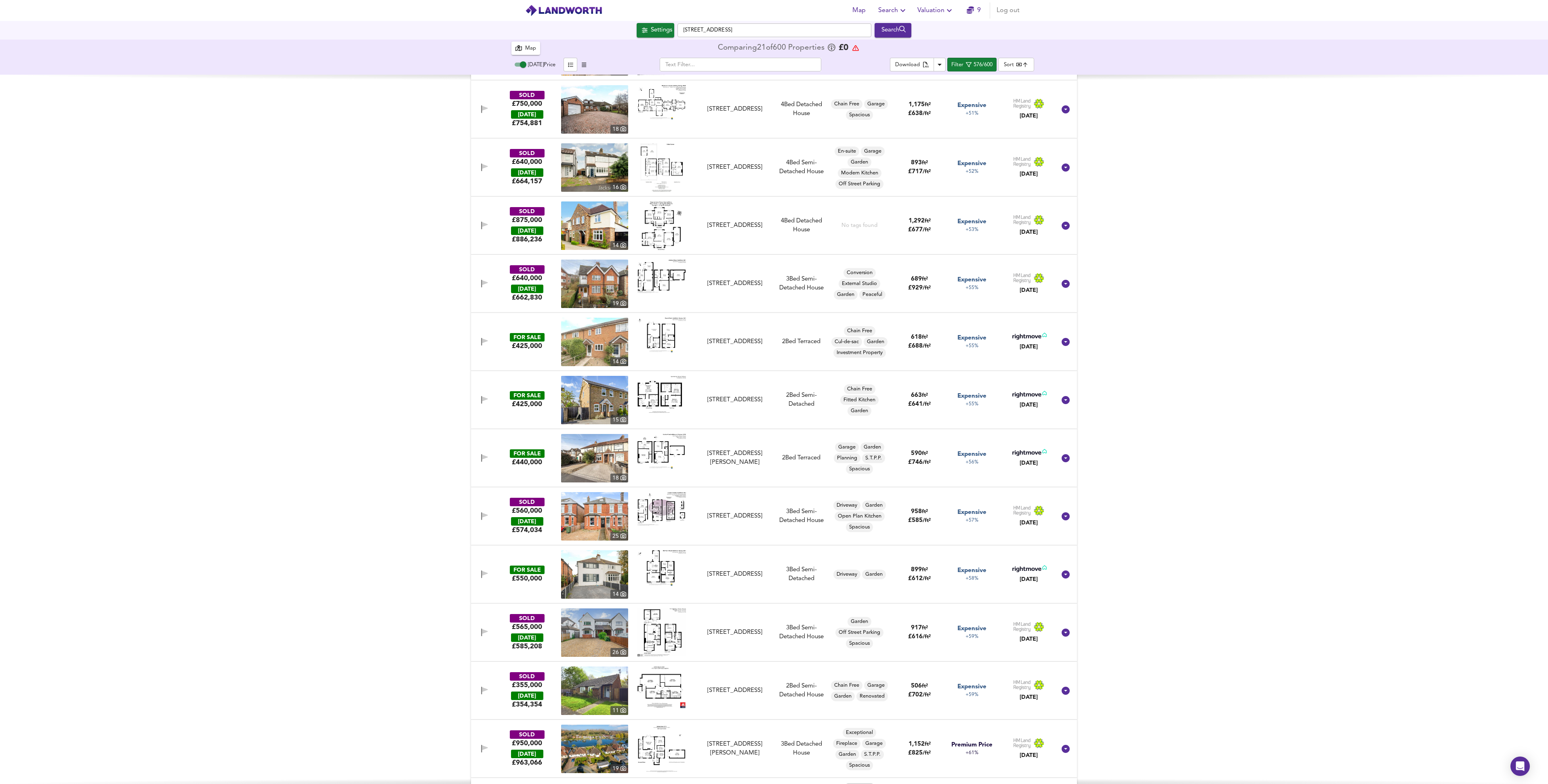
scroll to position [30762, 0]
click at [588, 400] on img at bounding box center [595, 399] width 67 height 49
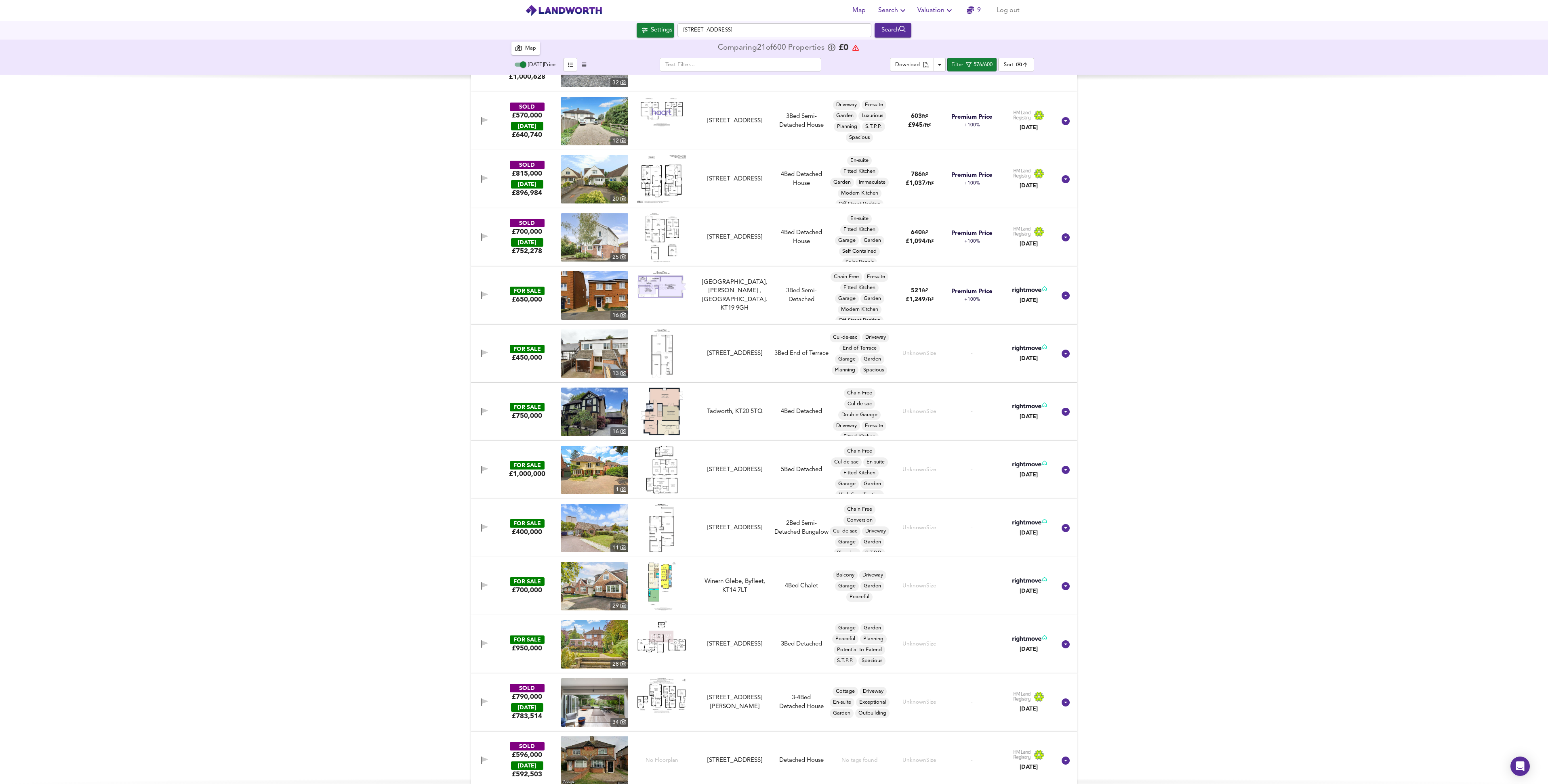
scroll to position [33139, 0]
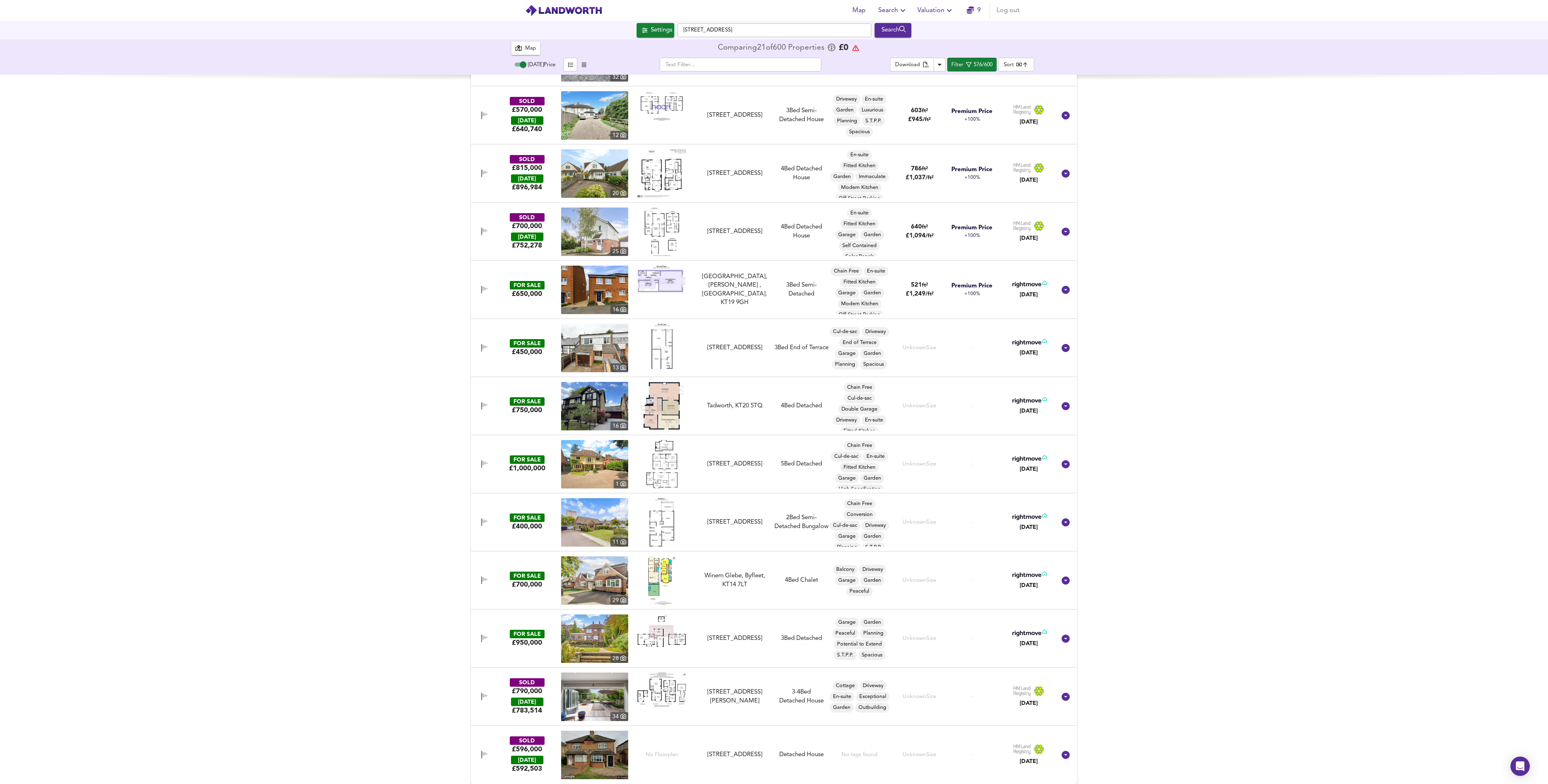
click at [592, 640] on img at bounding box center [595, 639] width 67 height 49
click at [481, 636] on icon "button" at bounding box center [484, 639] width 7 height 8
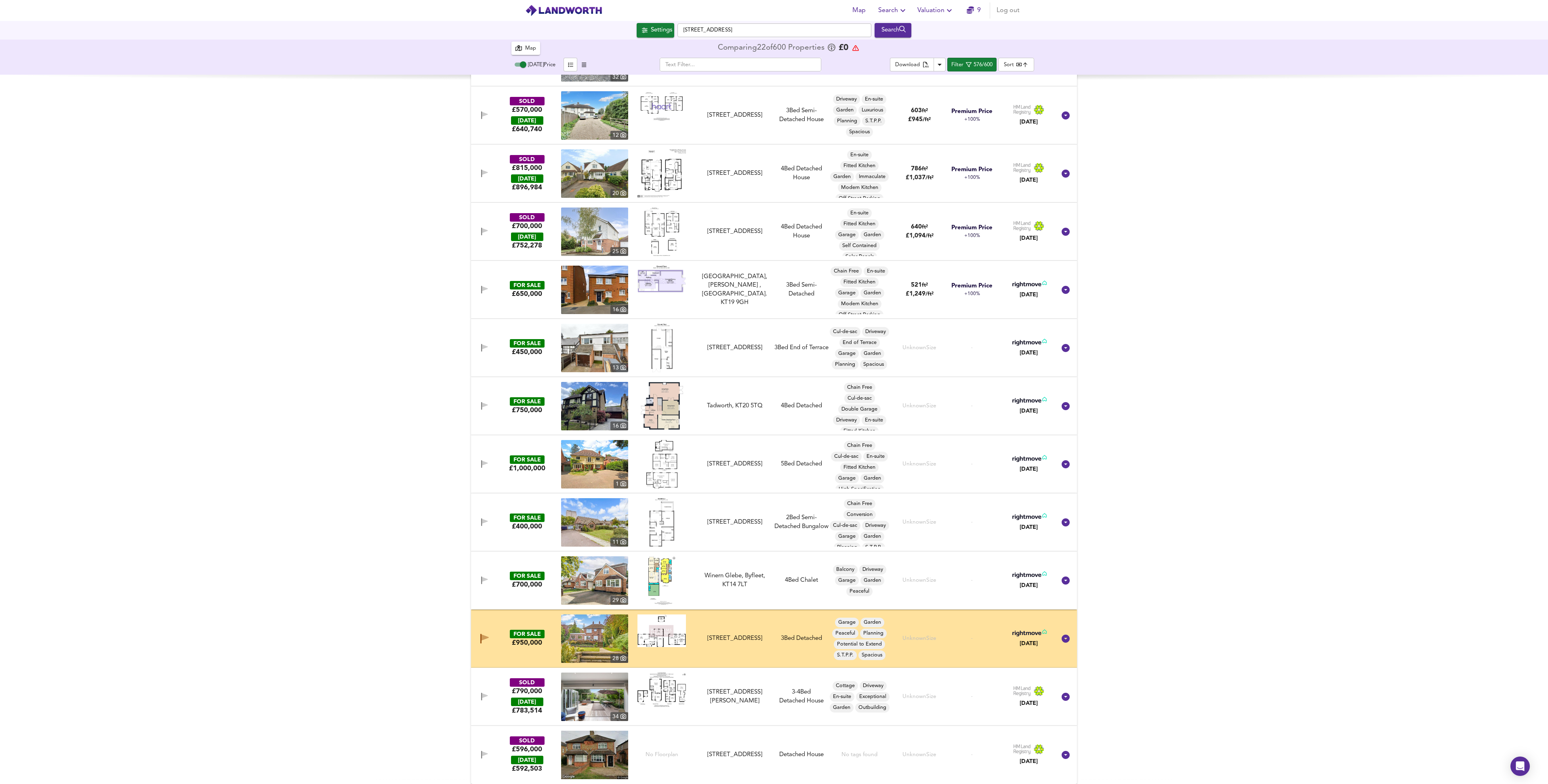
click at [1302, 615] on div "FOR SALE £600,000 [STREET_ADDRESS][PERSON_NAME][PERSON_NAME] 3 Bed Semi-Detache…" at bounding box center [774, 429] width 1548 height 710
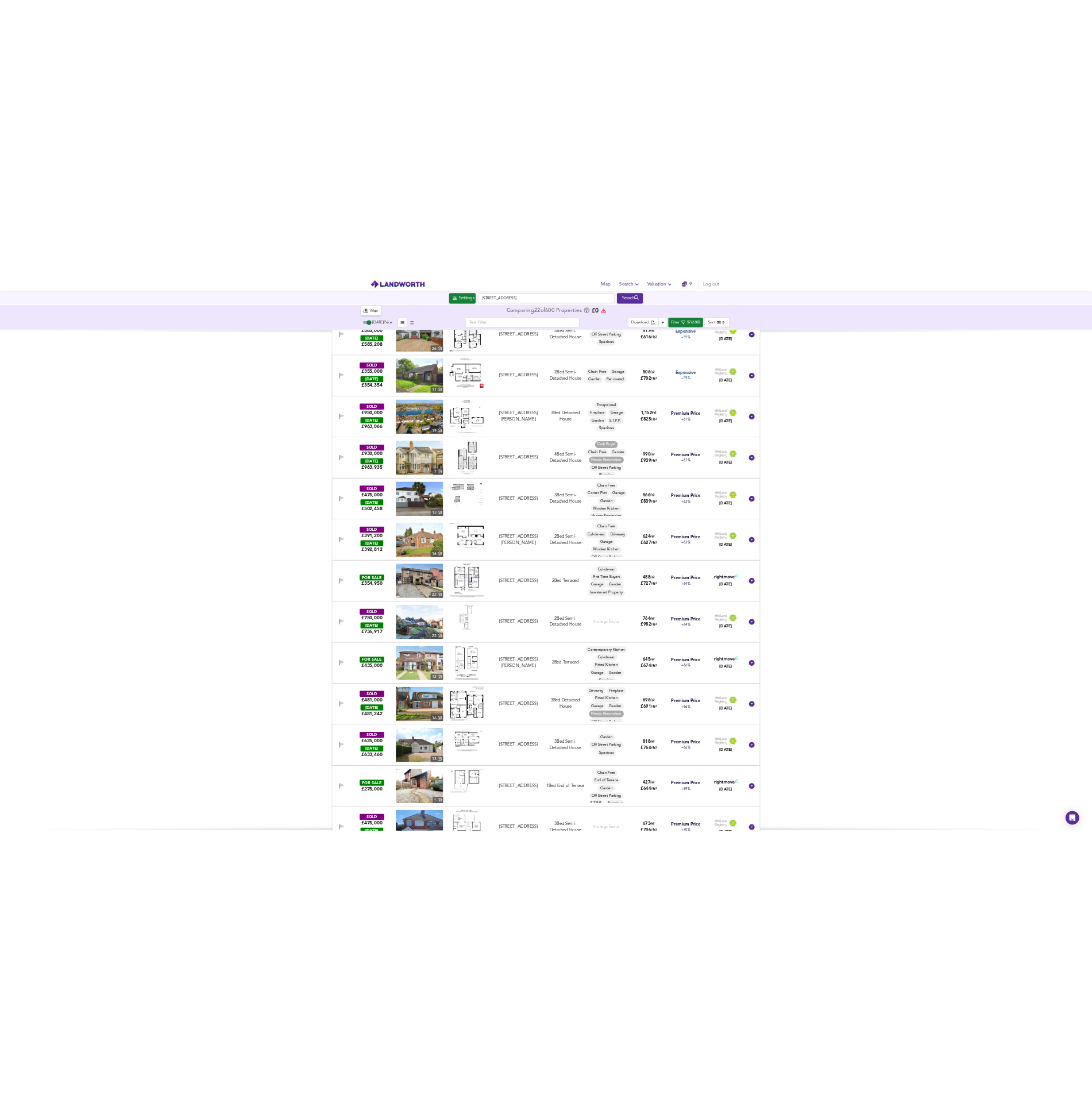
scroll to position [44495, 0]
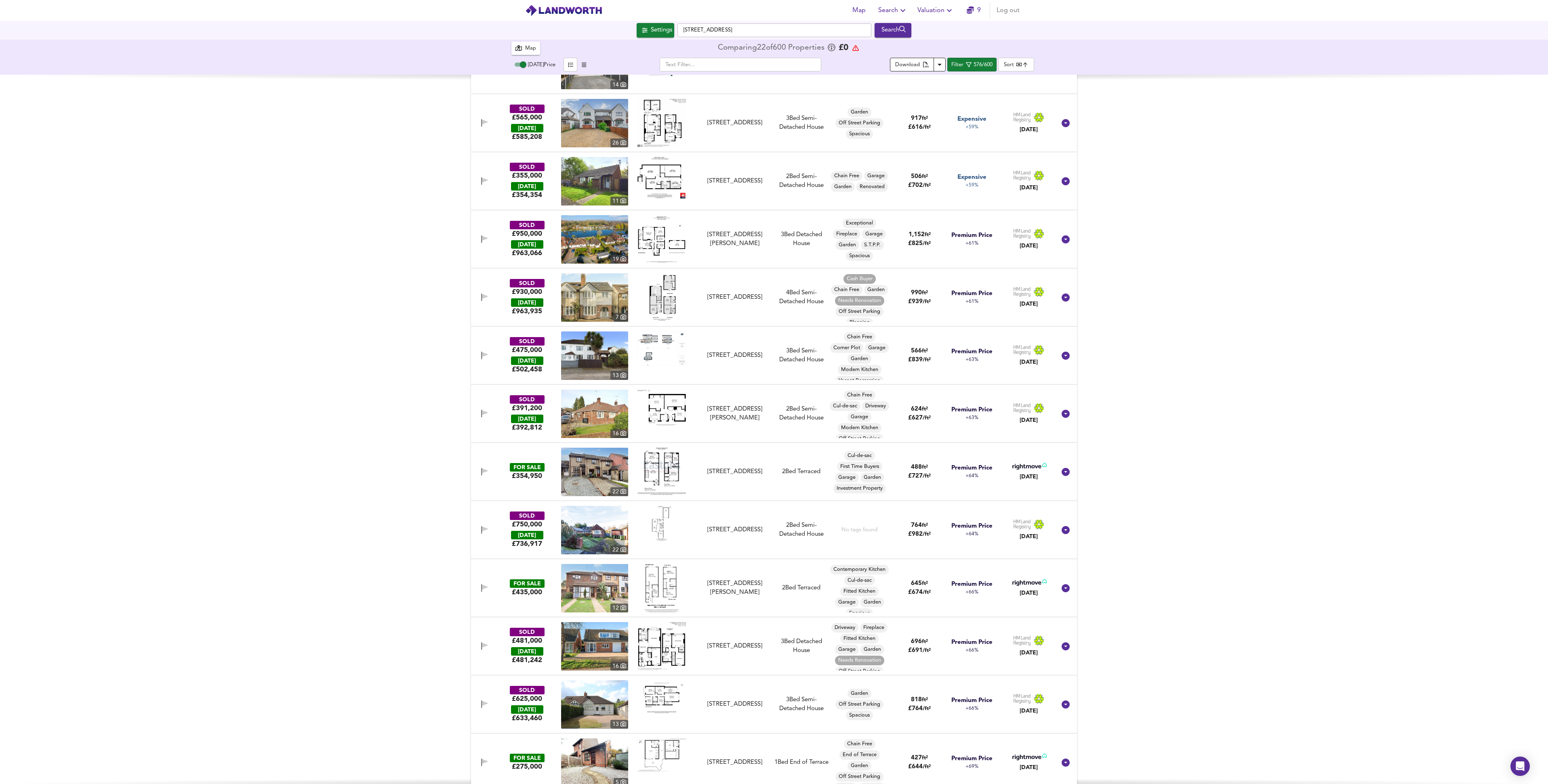
click at [937, 65] on icon "Download Results" at bounding box center [940, 64] width 10 height 10
click at [1257, 240] on div "FOR SALE £600,000 [STREET_ADDRESS][PERSON_NAME][PERSON_NAME] 3 Bed Semi-Detache…" at bounding box center [774, 429] width 1548 height 710
click at [1321, 241] on div "FOR SALE £600,000 [STREET_ADDRESS][PERSON_NAME][PERSON_NAME] 3 Bed Semi-Detache…" at bounding box center [774, 429] width 1548 height 710
click at [1214, 246] on div "FOR SALE £600,000 [STREET_ADDRESS][PERSON_NAME][PERSON_NAME] 3 Bed Semi-Detache…" at bounding box center [774, 429] width 1548 height 710
click at [940, 63] on icon "Download Results" at bounding box center [940, 64] width 10 height 10
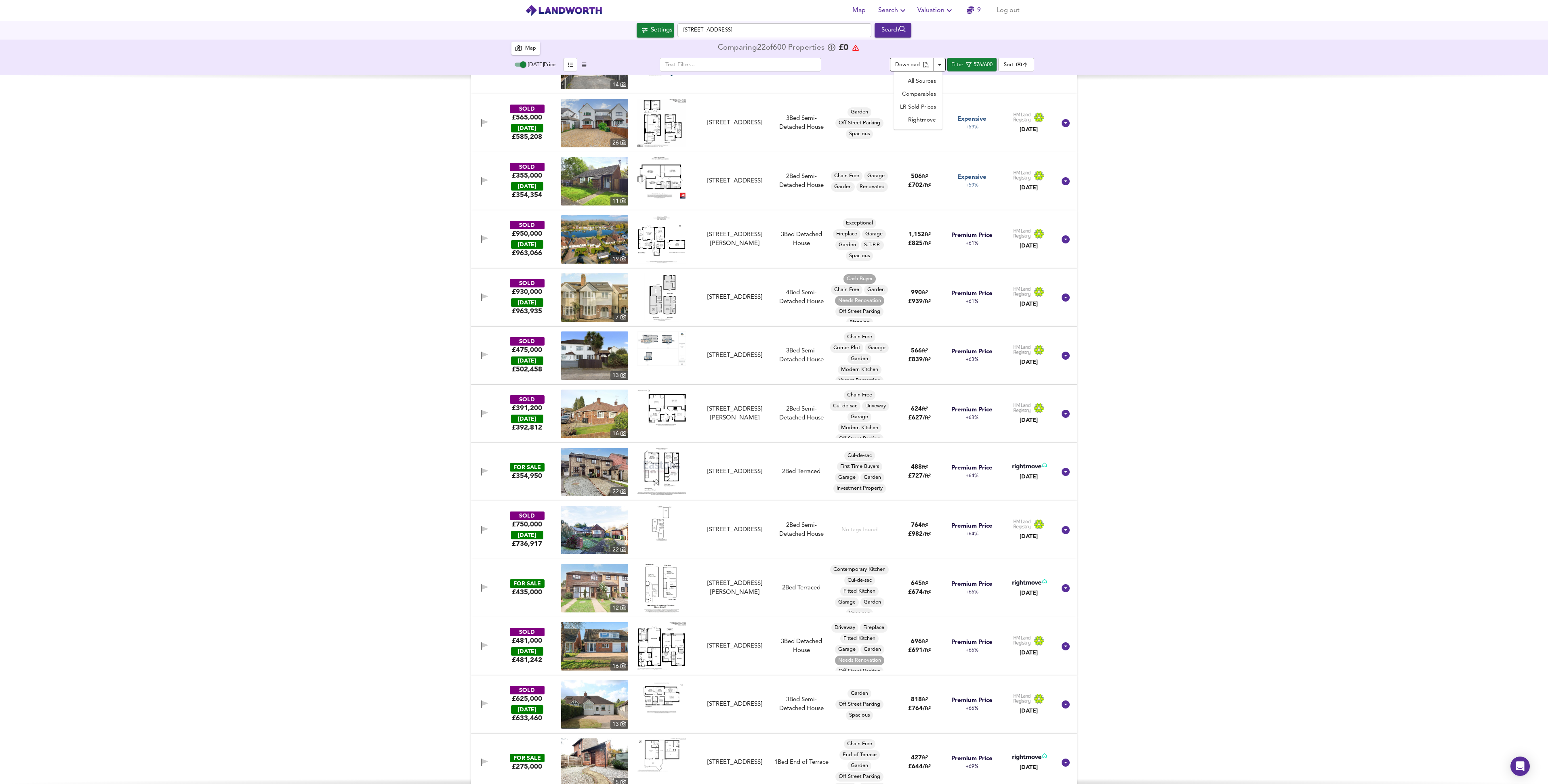
click at [925, 79] on li "All Sources" at bounding box center [918, 81] width 49 height 13
click at [1233, 202] on div "FOR SALE £600,000 [STREET_ADDRESS][PERSON_NAME][PERSON_NAME] 3 Bed Semi-Detache…" at bounding box center [774, 429] width 1548 height 710
click at [1279, 205] on div "FOR SALE £600,000 [STREET_ADDRESS][PERSON_NAME][PERSON_NAME] 3 Bed Semi-Detache…" at bounding box center [774, 429] width 1548 height 710
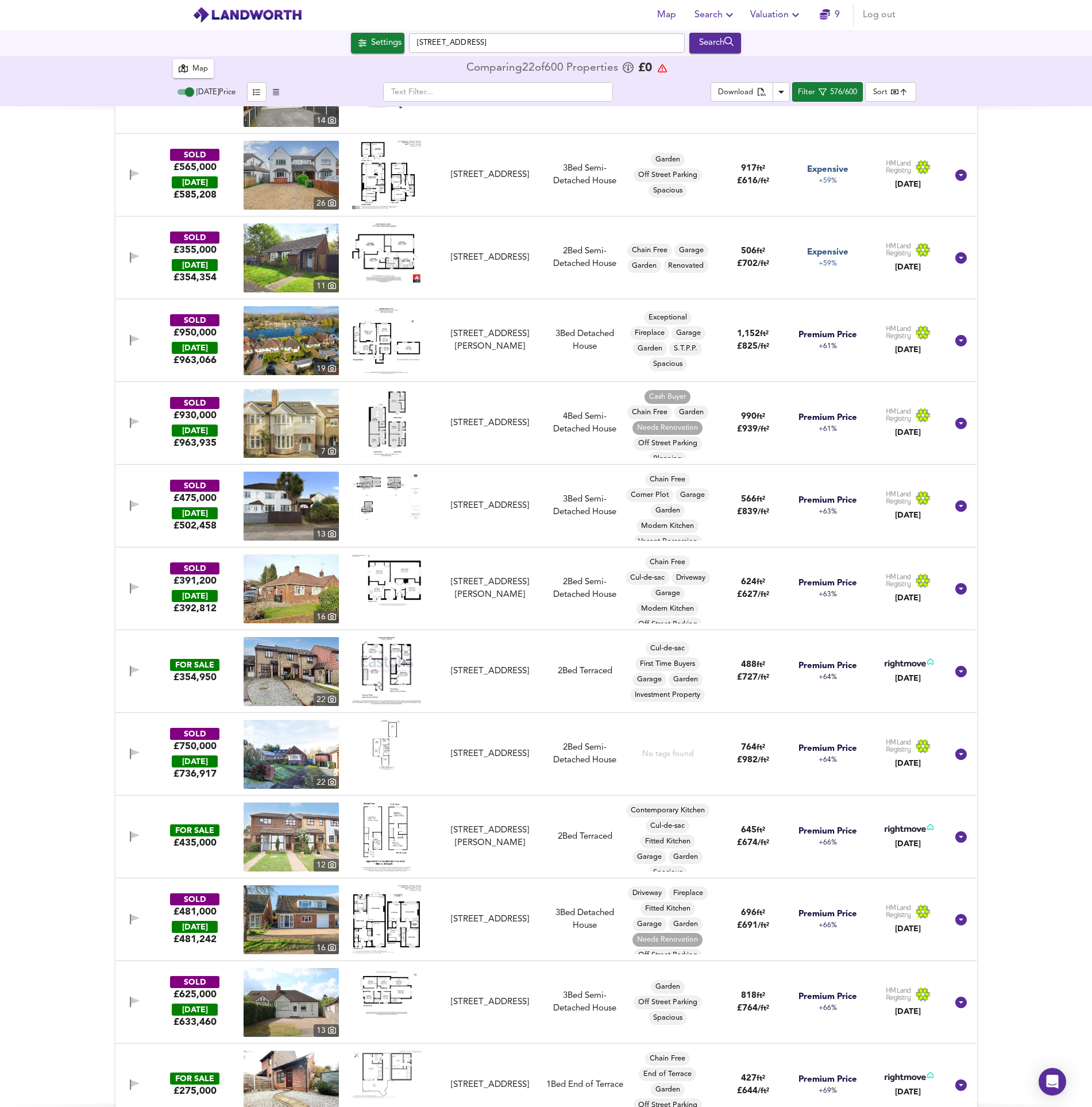
click at [739, 16] on button "Search" at bounding box center [715, 15] width 51 height 23
click at [731, 15] on icon "button" at bounding box center [730, 15] width 7 height 4
click at [700, 82] on div "​" at bounding box center [498, 91] width 425 height 20
click at [725, 15] on icon "button" at bounding box center [730, 15] width 14 height 14
click at [674, 83] on icon at bounding box center [672, 82] width 10 height 9
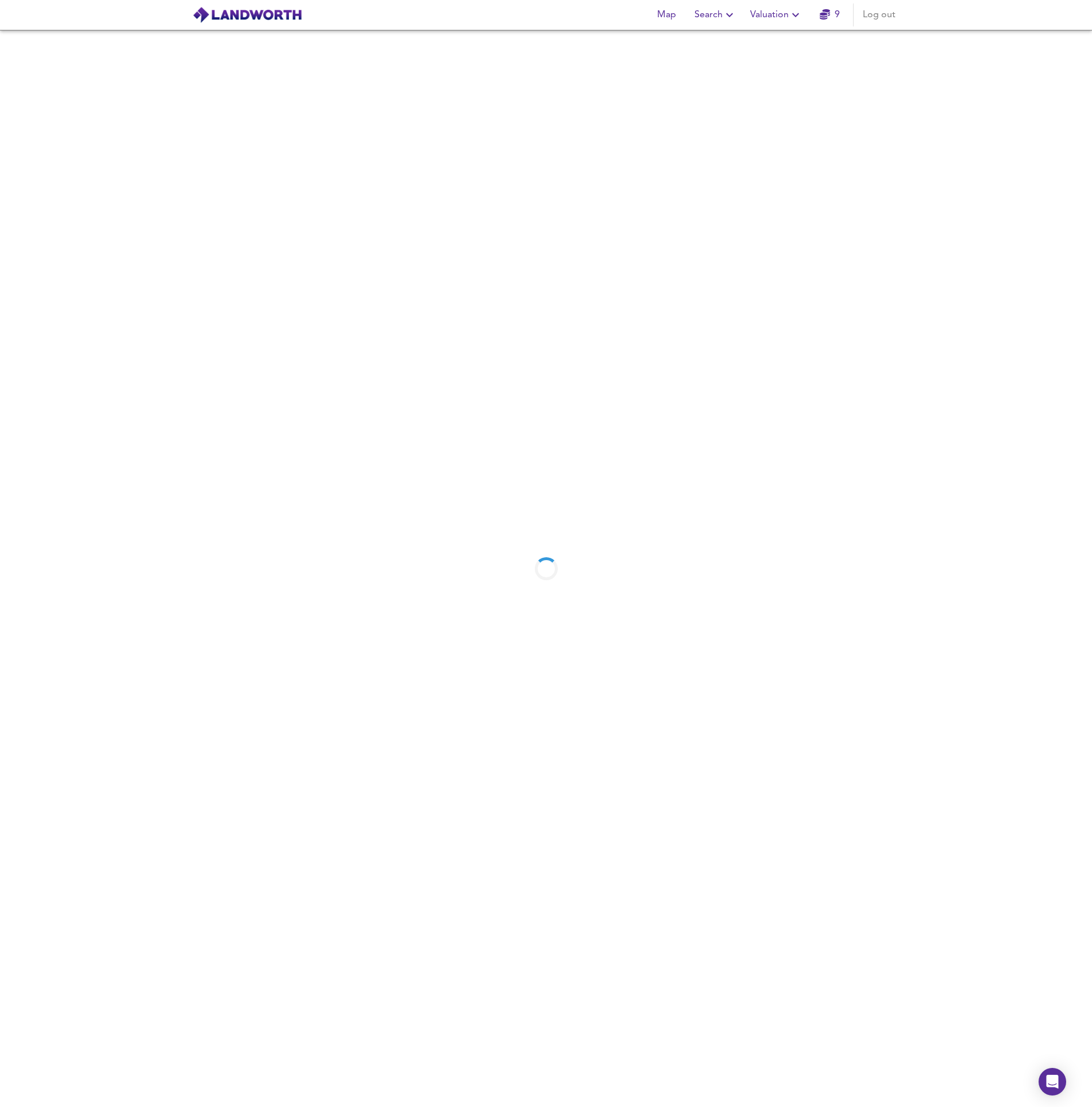
click at [1038, 150] on div at bounding box center [546, 568] width 1092 height 1077
